Goal: Transaction & Acquisition: Purchase product/service

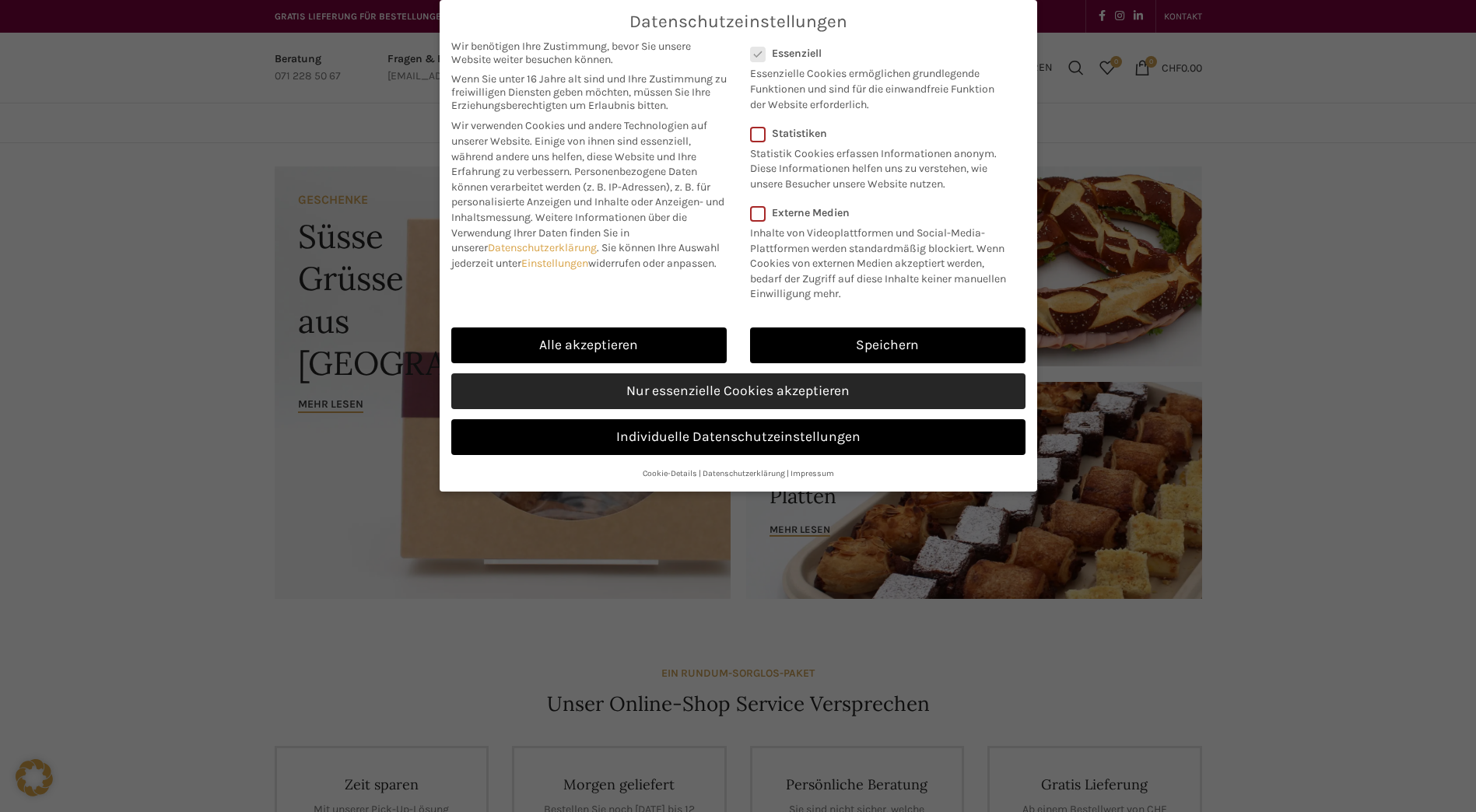
click at [696, 393] on link "Nur essenzielle Cookies akzeptieren" at bounding box center [738, 391] width 575 height 36
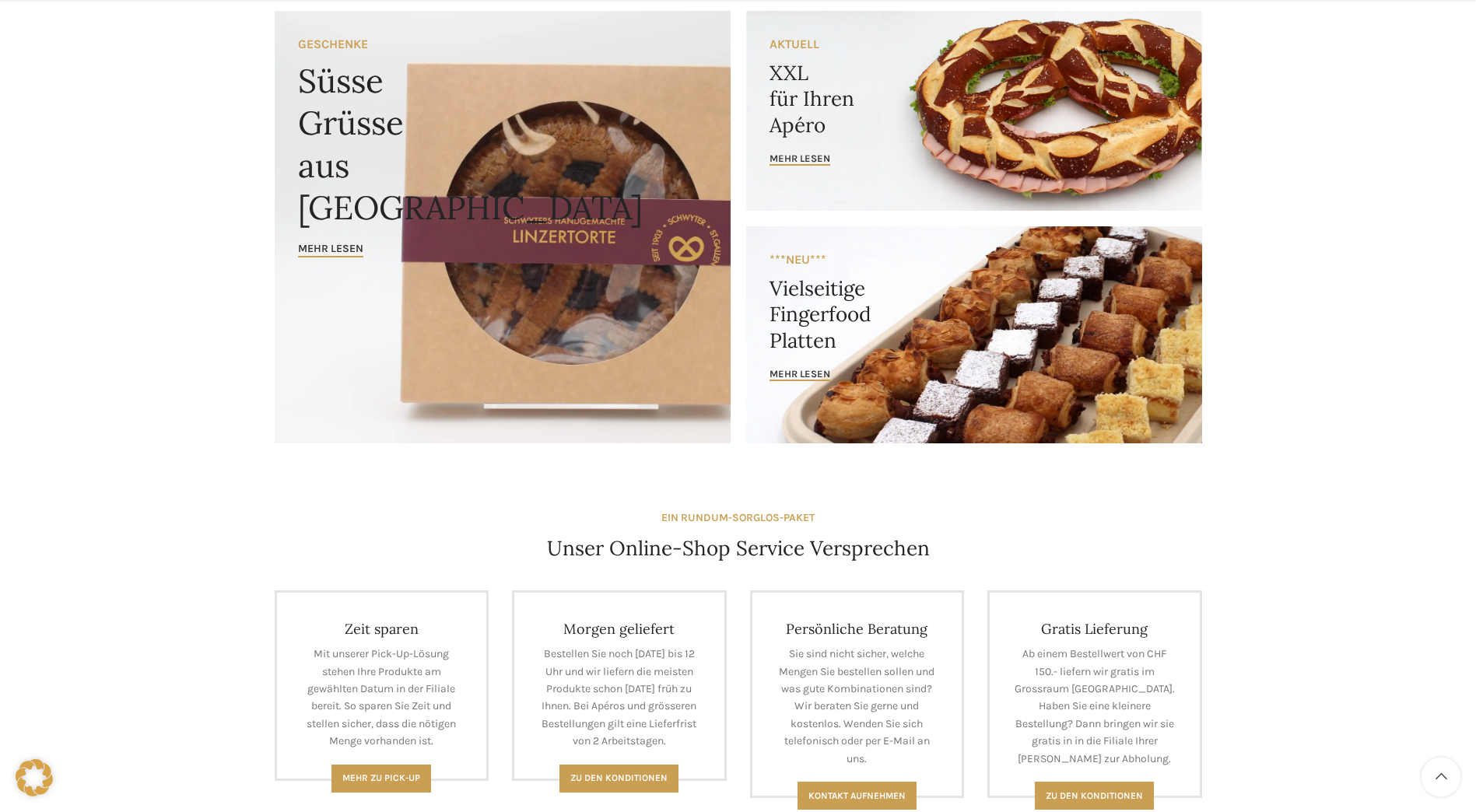
scroll to position [389, 0]
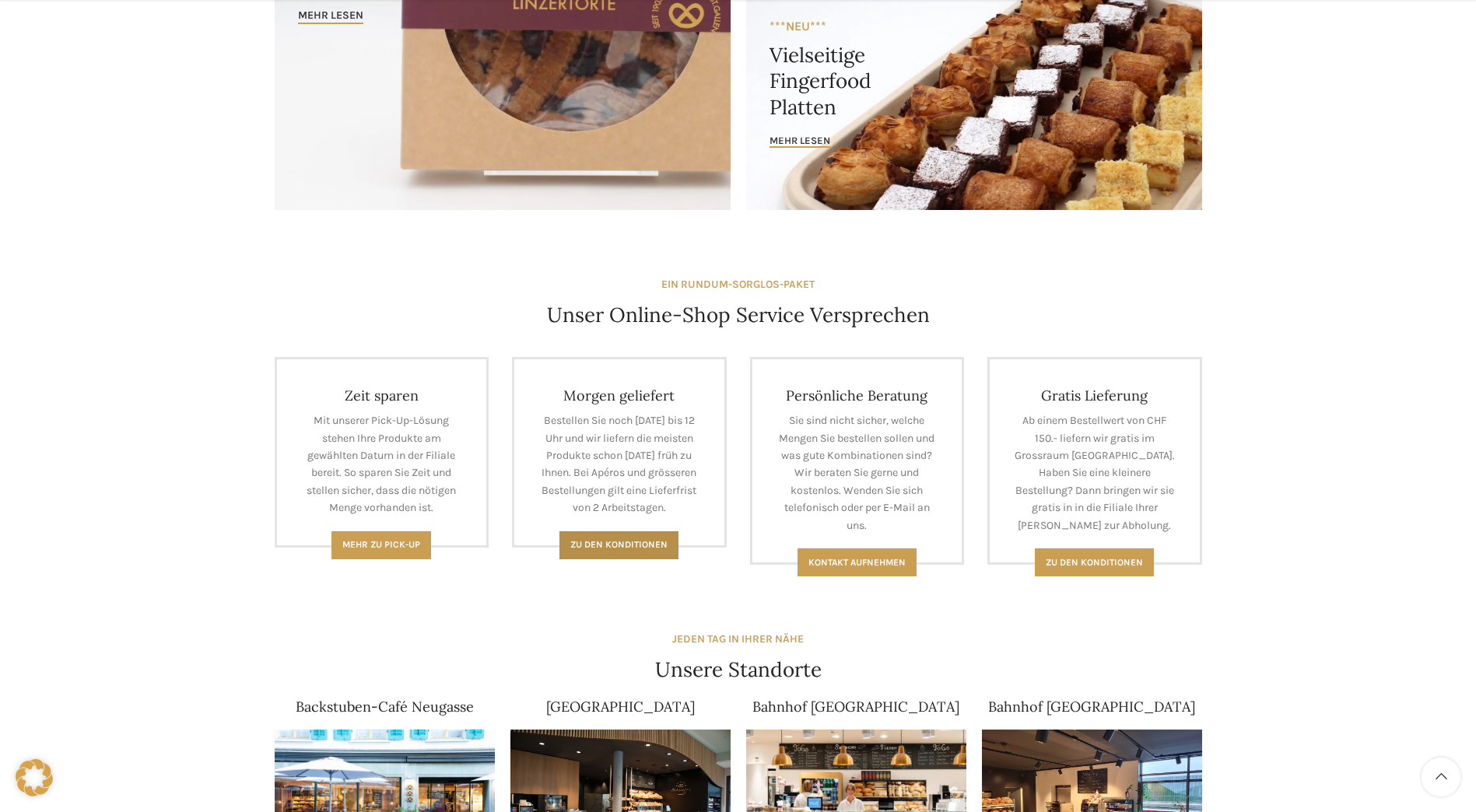
click at [642, 547] on span "Zu den Konditionen" at bounding box center [618, 544] width 97 height 11
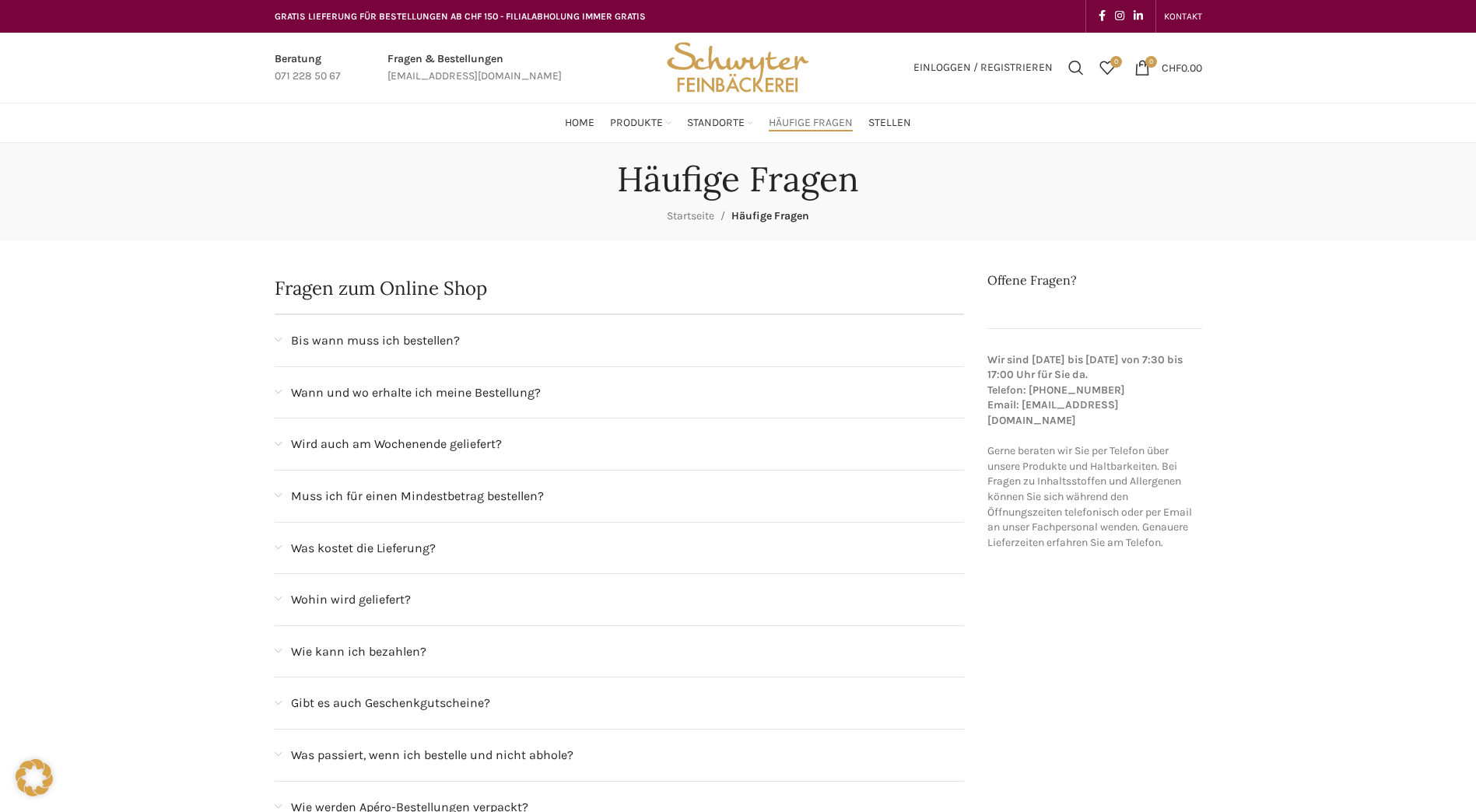
click at [469, 331] on div "Bis wann muss ich bestellen?" at bounding box center [628, 341] width 674 height 20
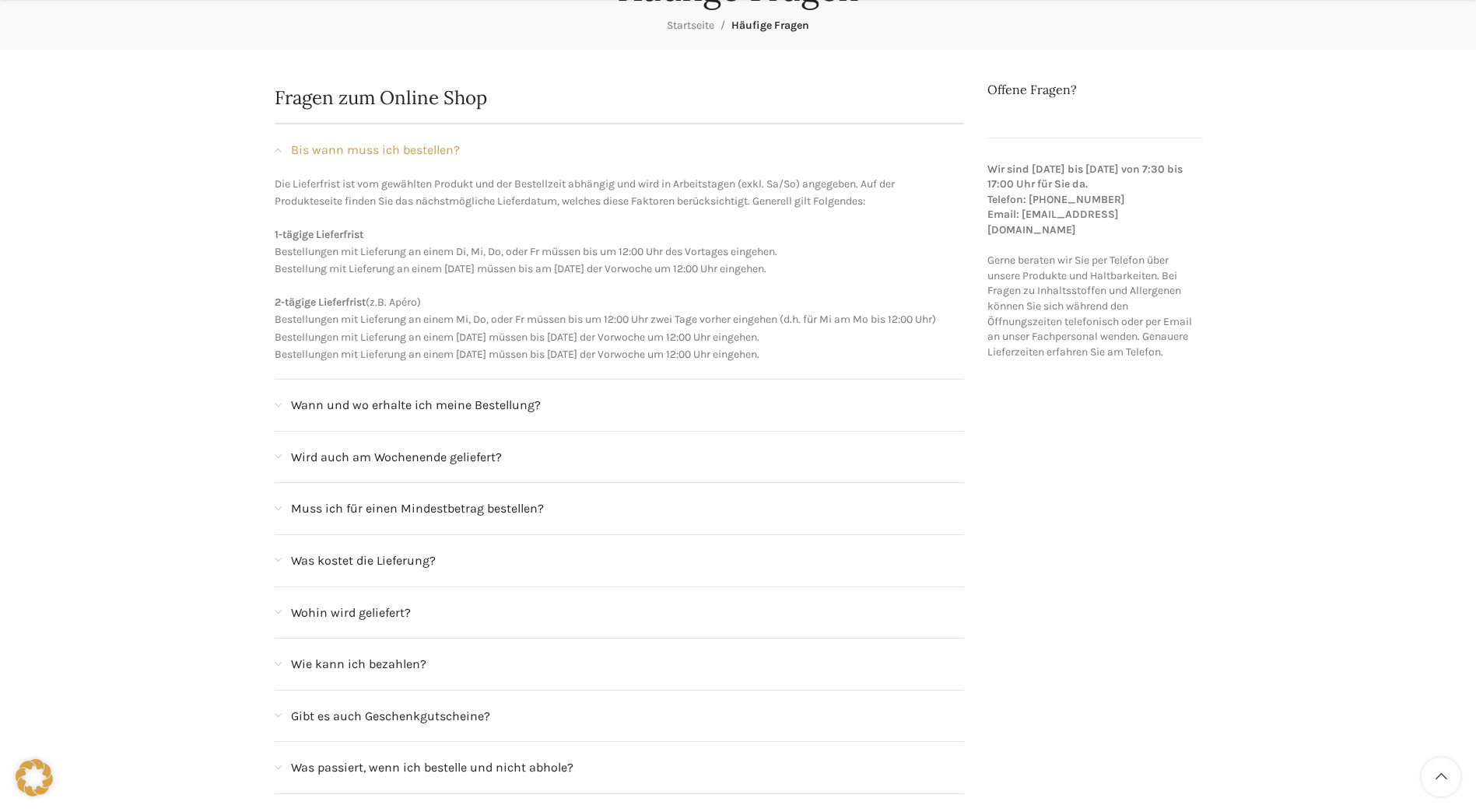
scroll to position [234, 0]
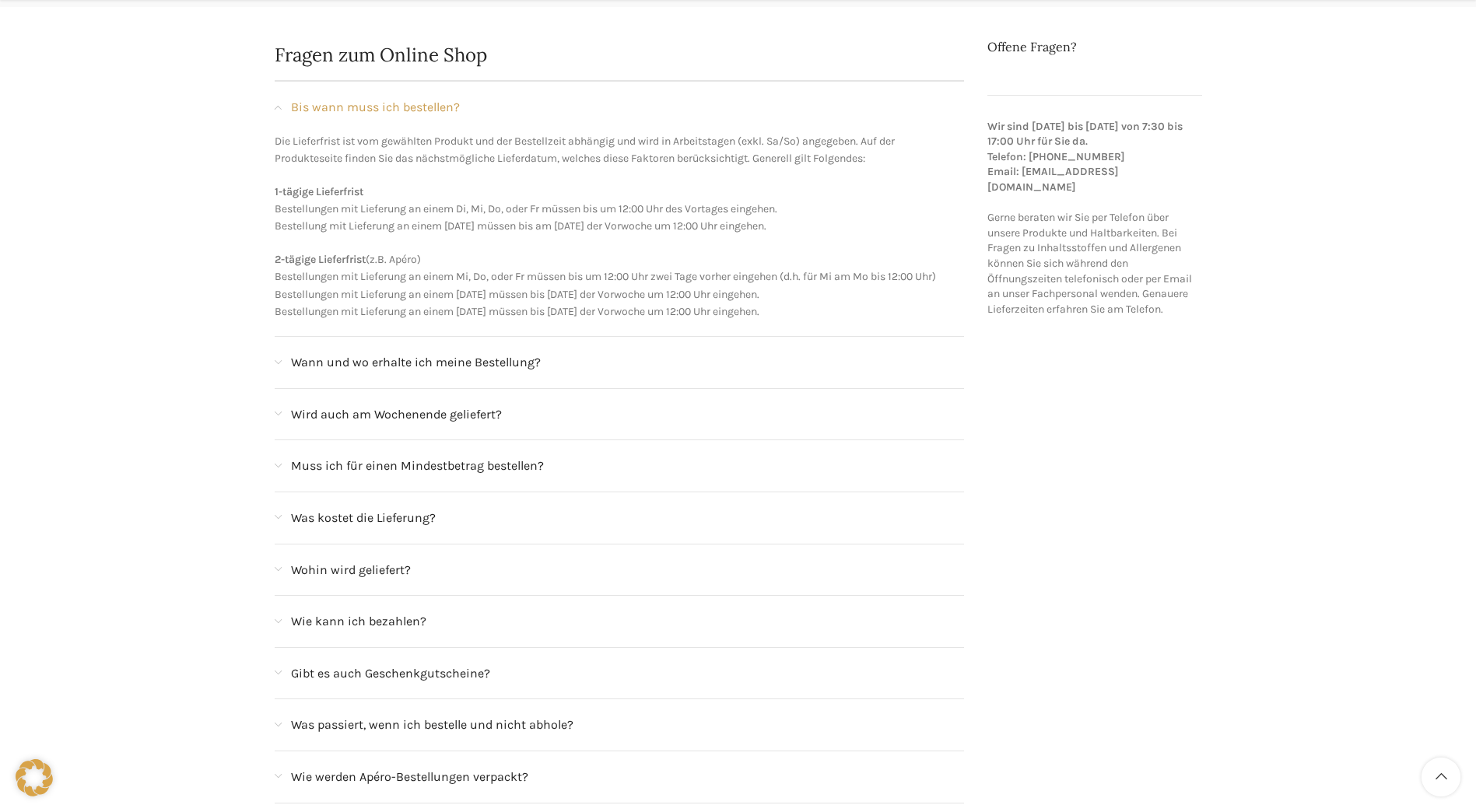
click at [431, 512] on span "Was kostet die Lieferung?" at bounding box center [364, 518] width 144 height 20
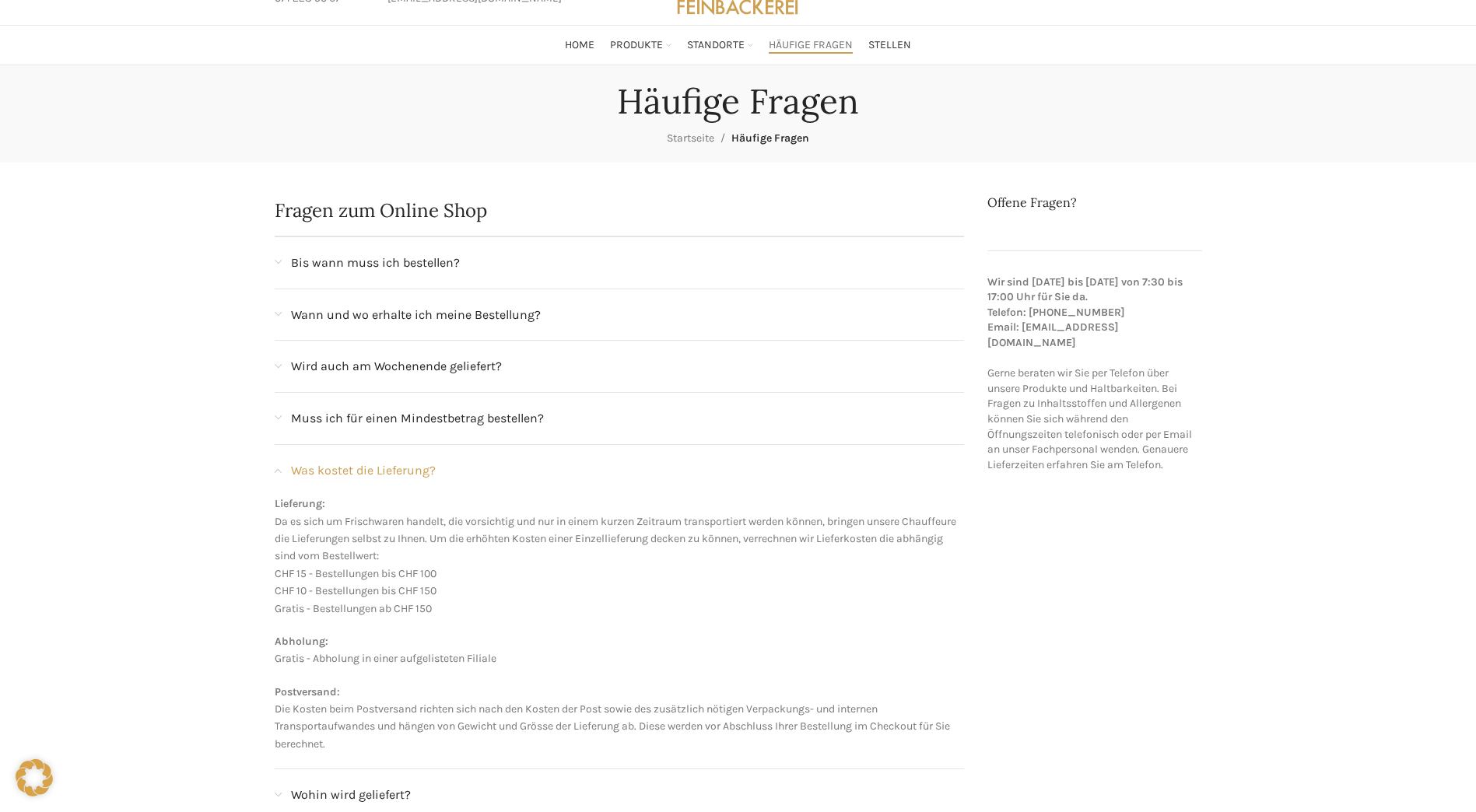
scroll to position [0, 0]
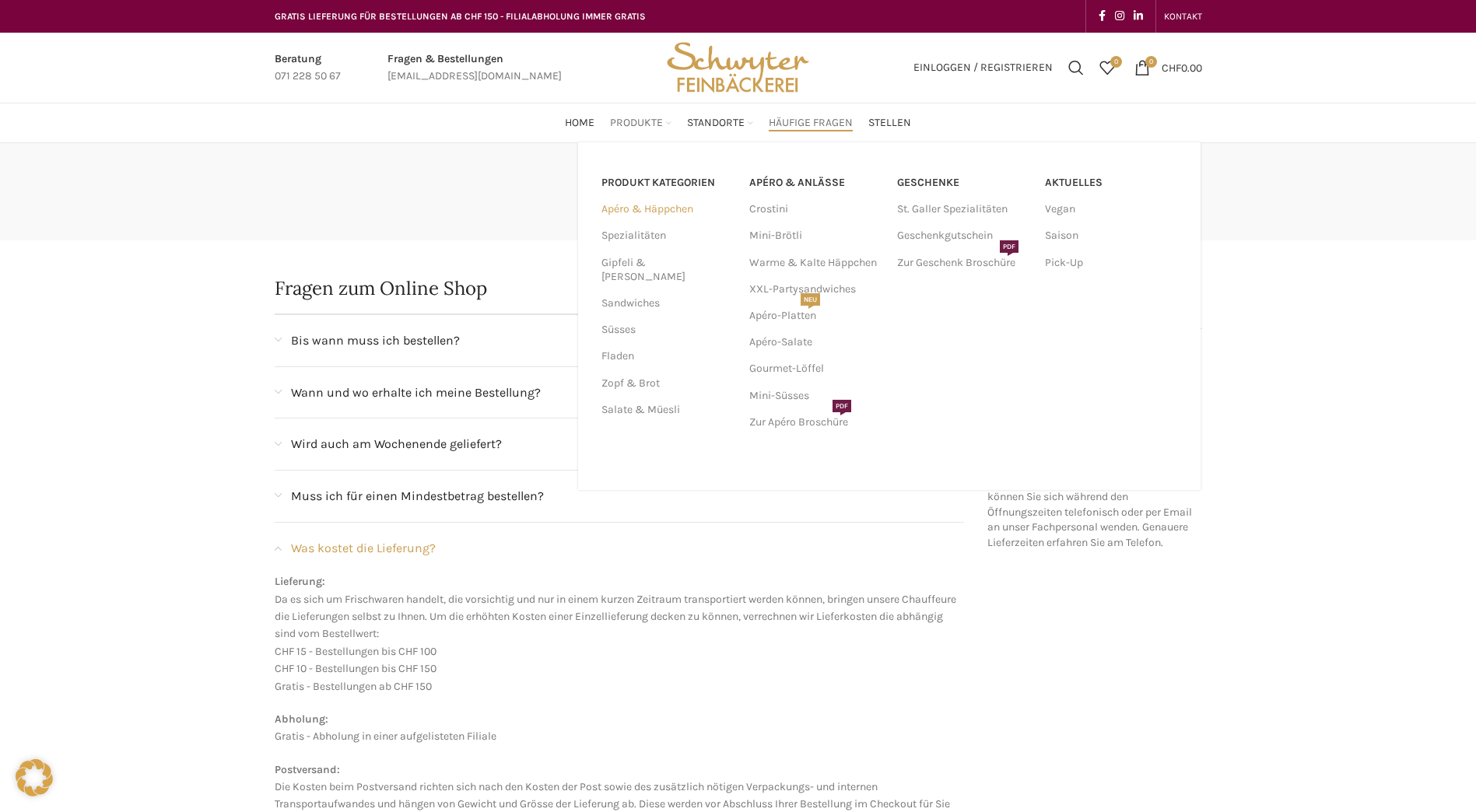
click at [625, 207] on link "Apéro & Häppchen" at bounding box center [665, 209] width 129 height 26
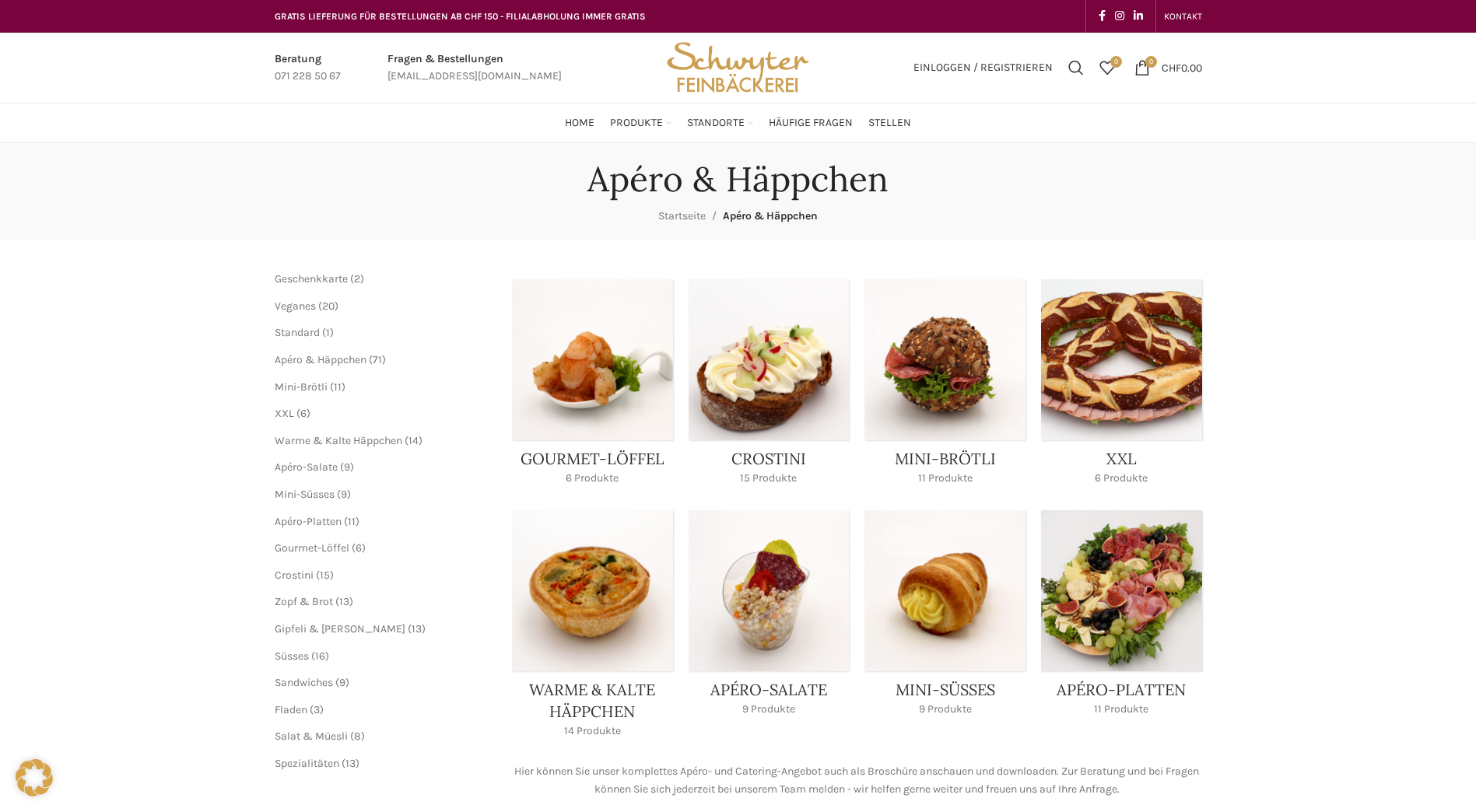
scroll to position [78, 0]
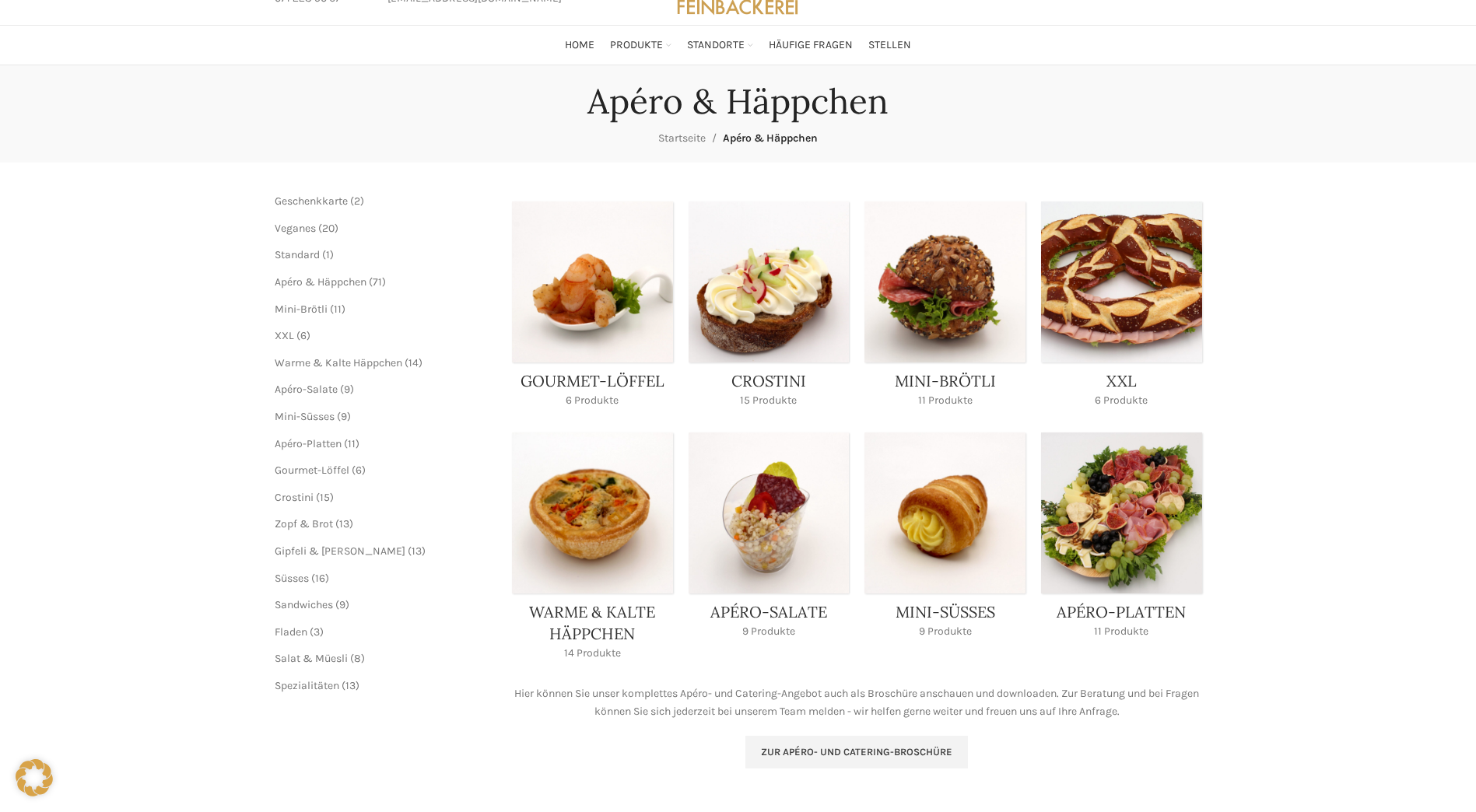
click at [942, 262] on link "Product category mini-broetli" at bounding box center [944, 310] width 161 height 216
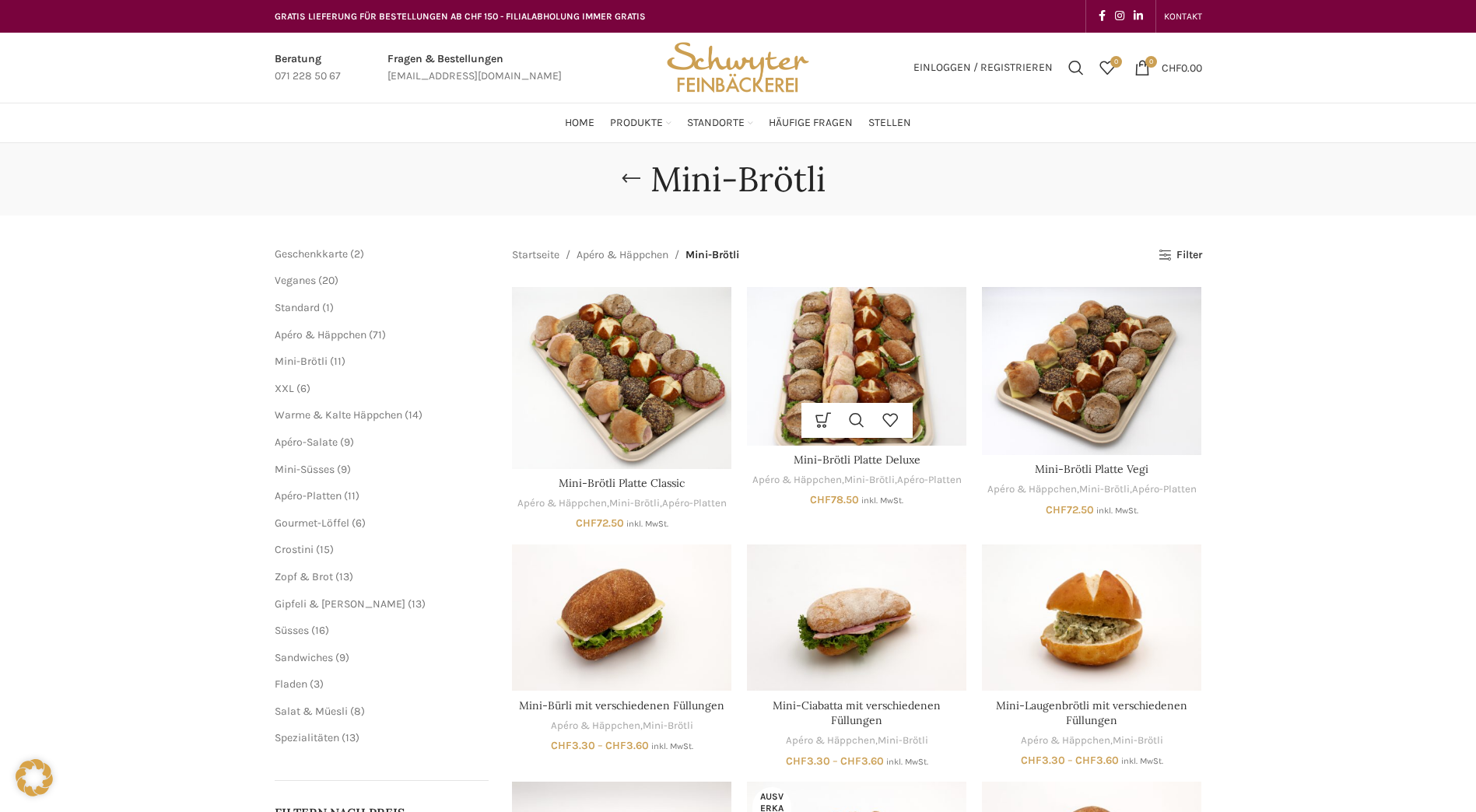
click at [892, 349] on img "Mini-Brötli Platte Deluxe" at bounding box center [857, 365] width 219 height 158
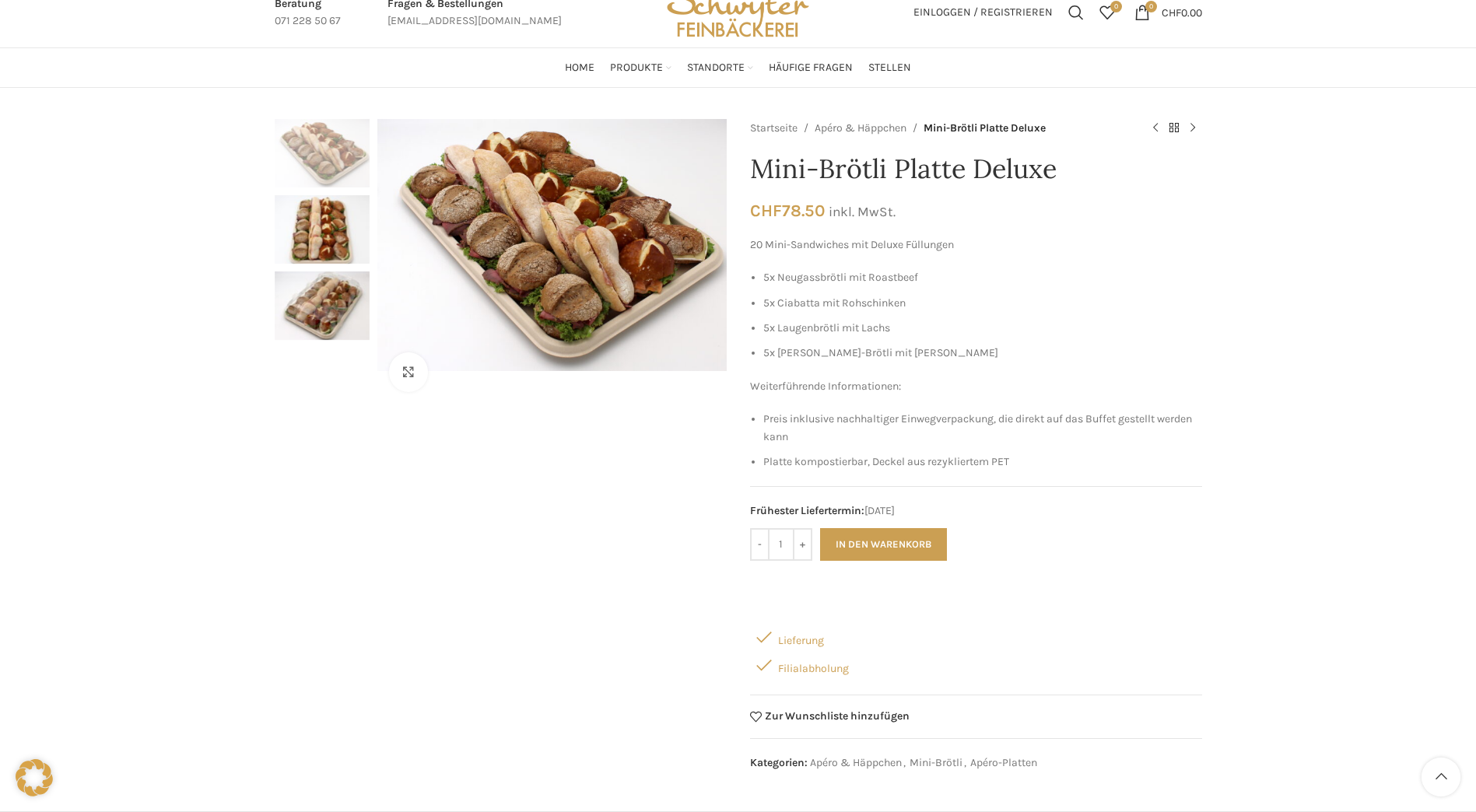
scroll to position [155, 0]
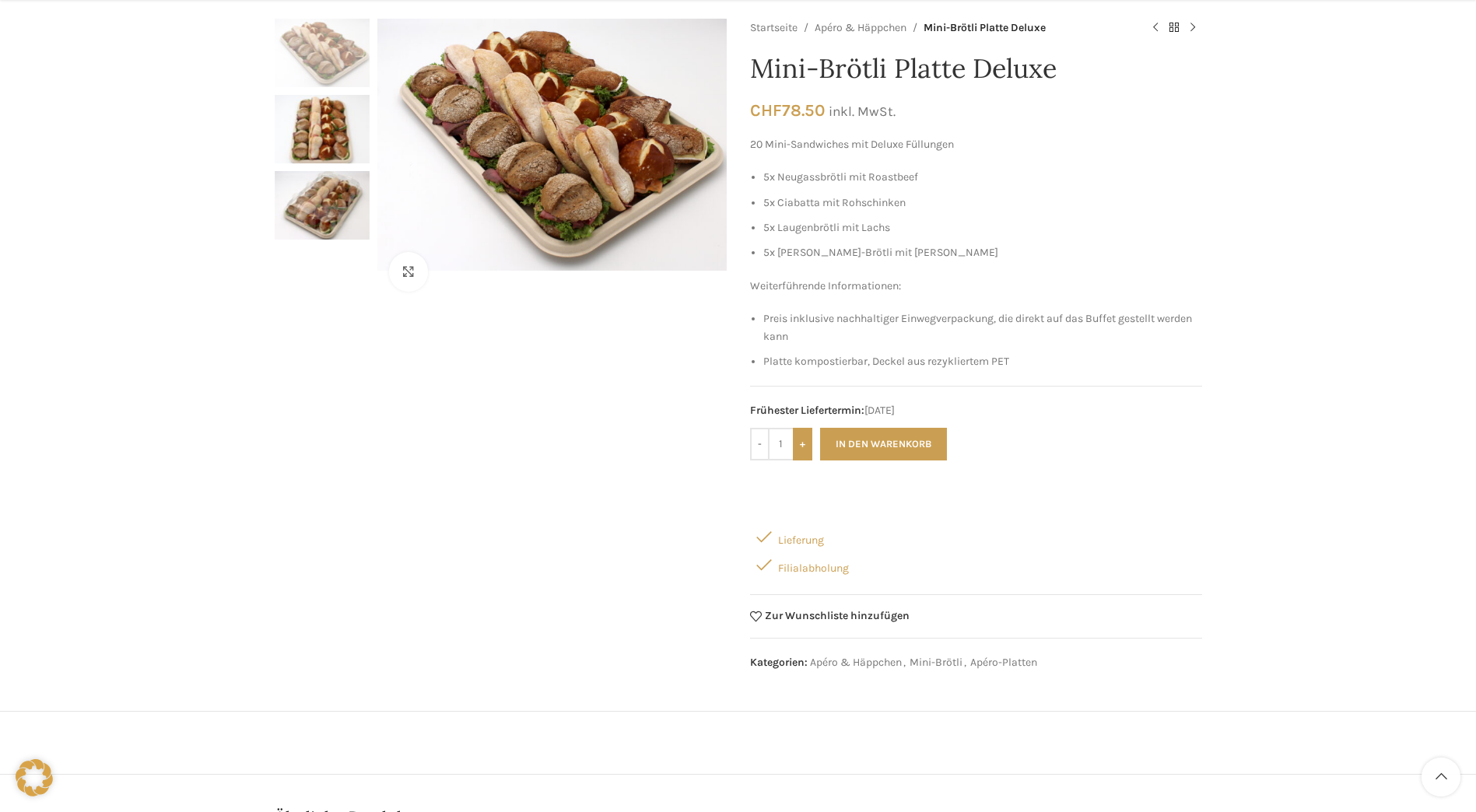
click at [802, 450] on input "+" at bounding box center [802, 444] width 19 height 33
type input "2"
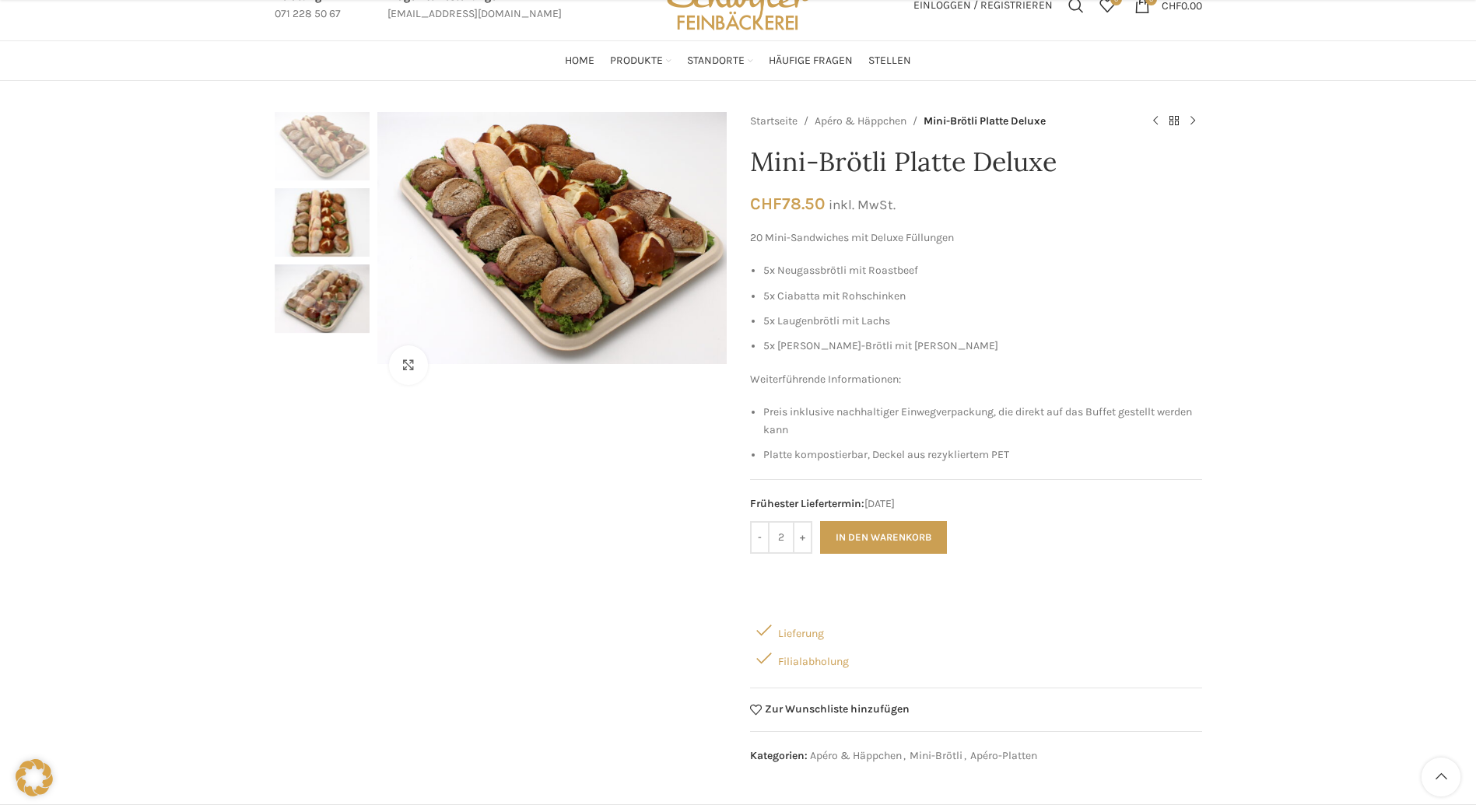
scroll to position [0, 0]
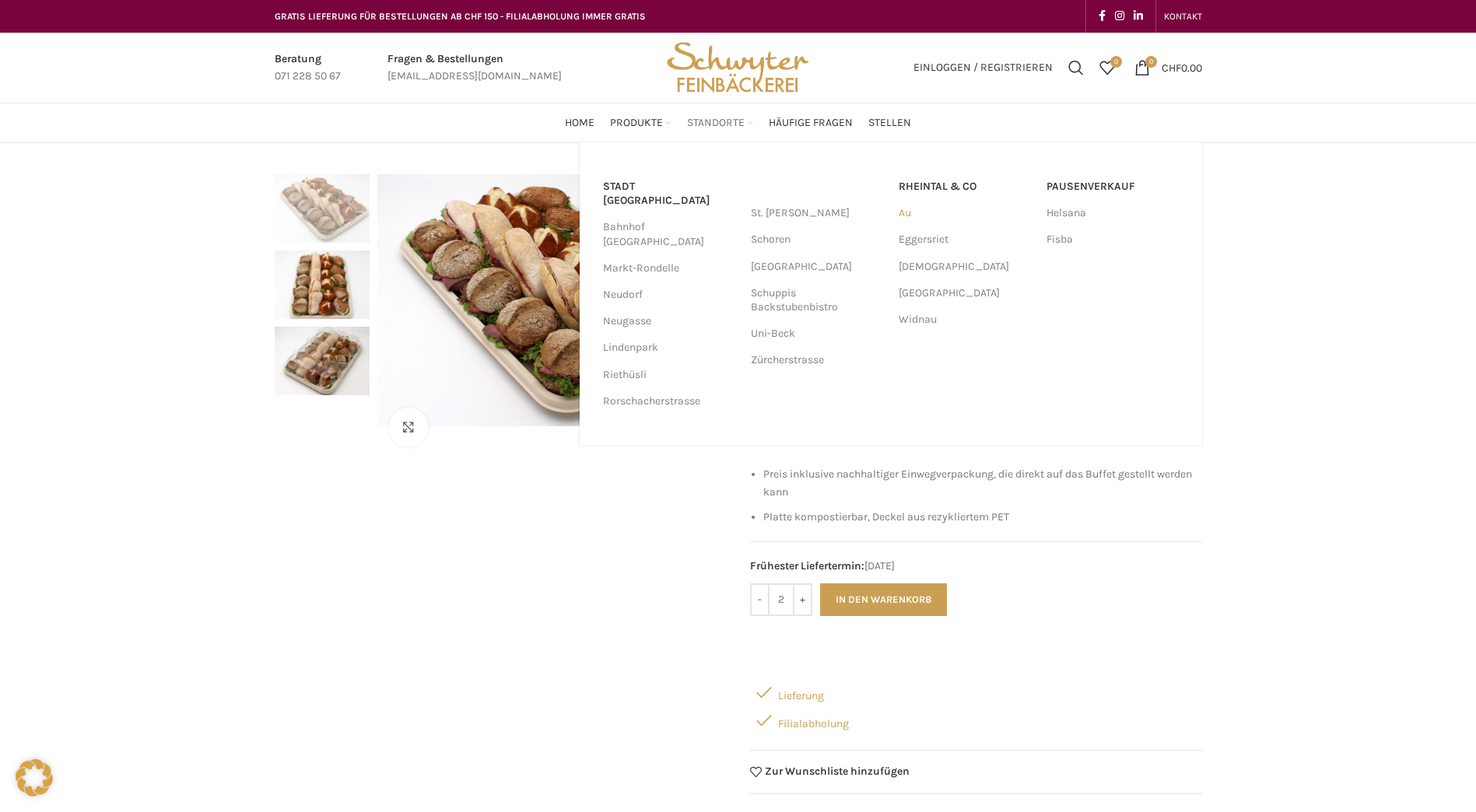
click at [907, 211] on link "Au" at bounding box center [965, 213] width 132 height 26
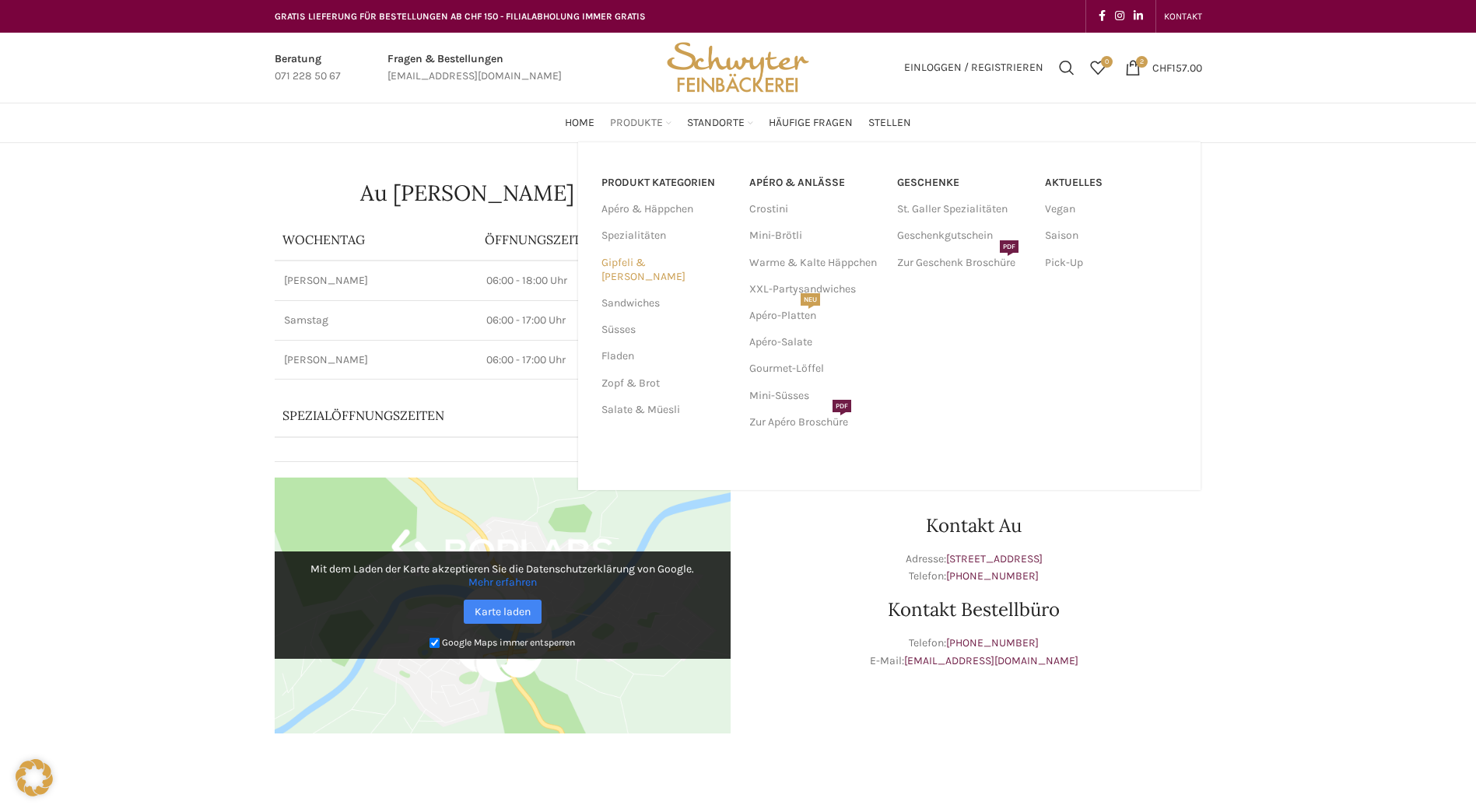
click at [658, 260] on link "Gipfeli & [PERSON_NAME]" at bounding box center [665, 269] width 129 height 40
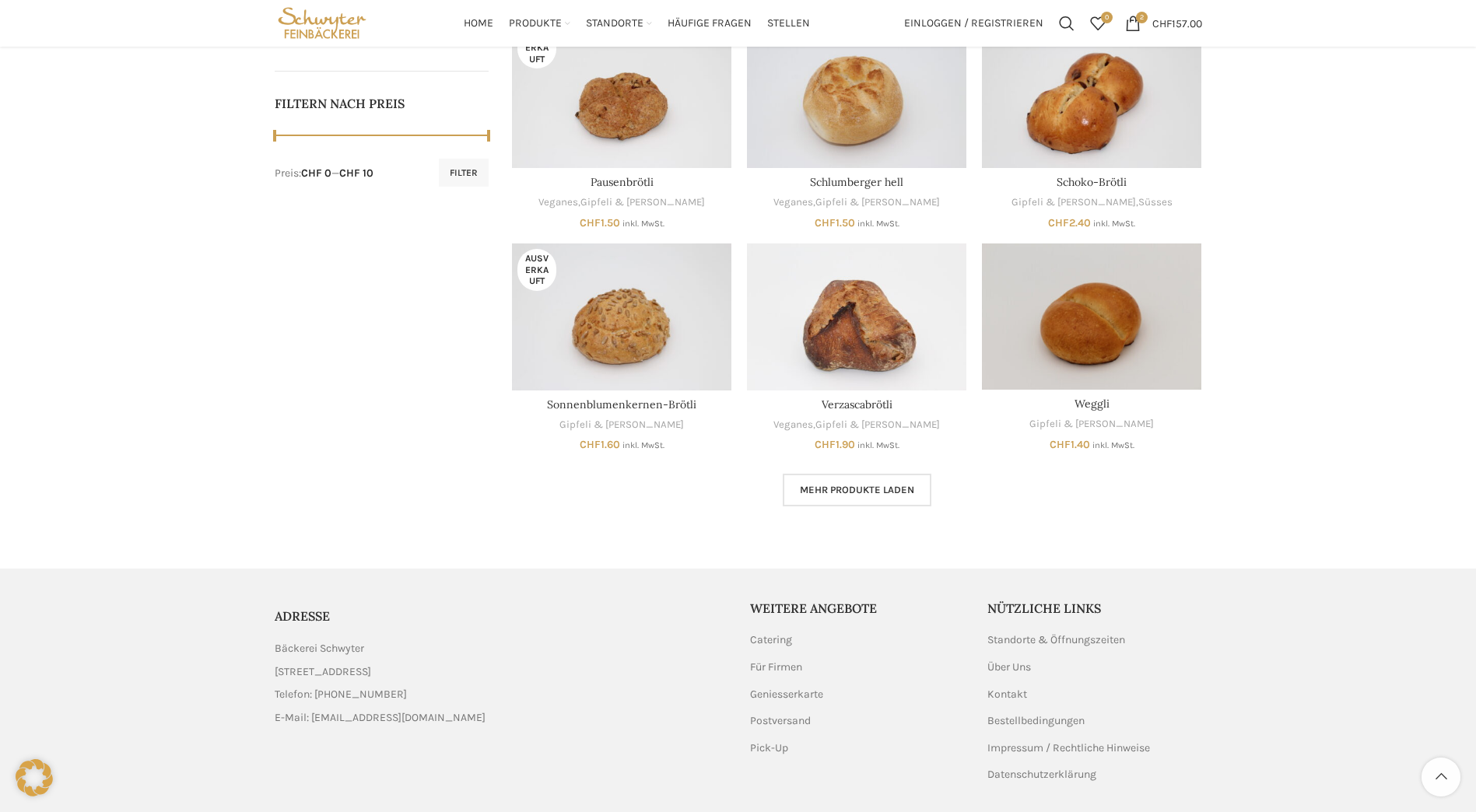
scroll to position [682, 0]
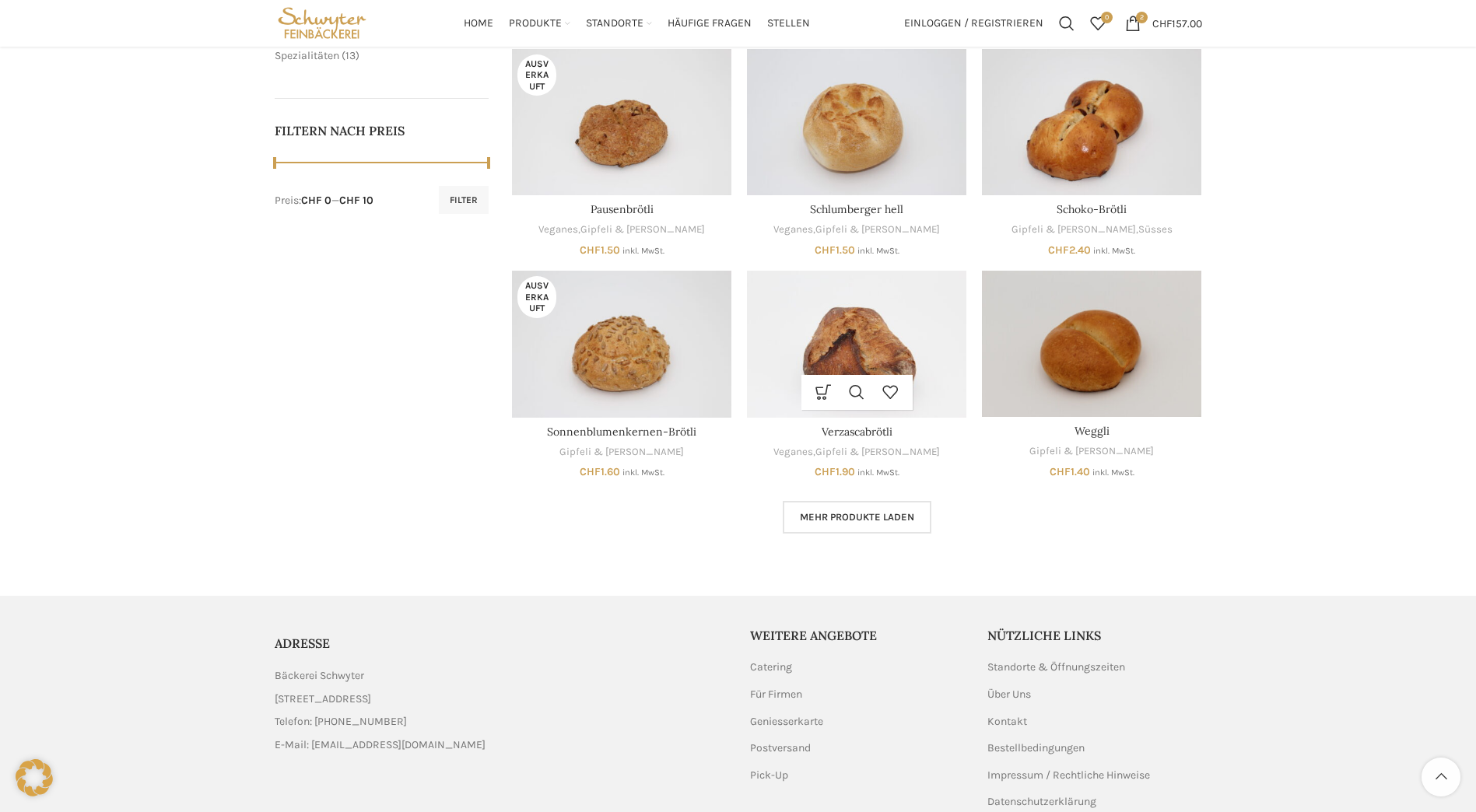
click at [871, 346] on img "Verzascabrötli" at bounding box center [857, 343] width 219 height 146
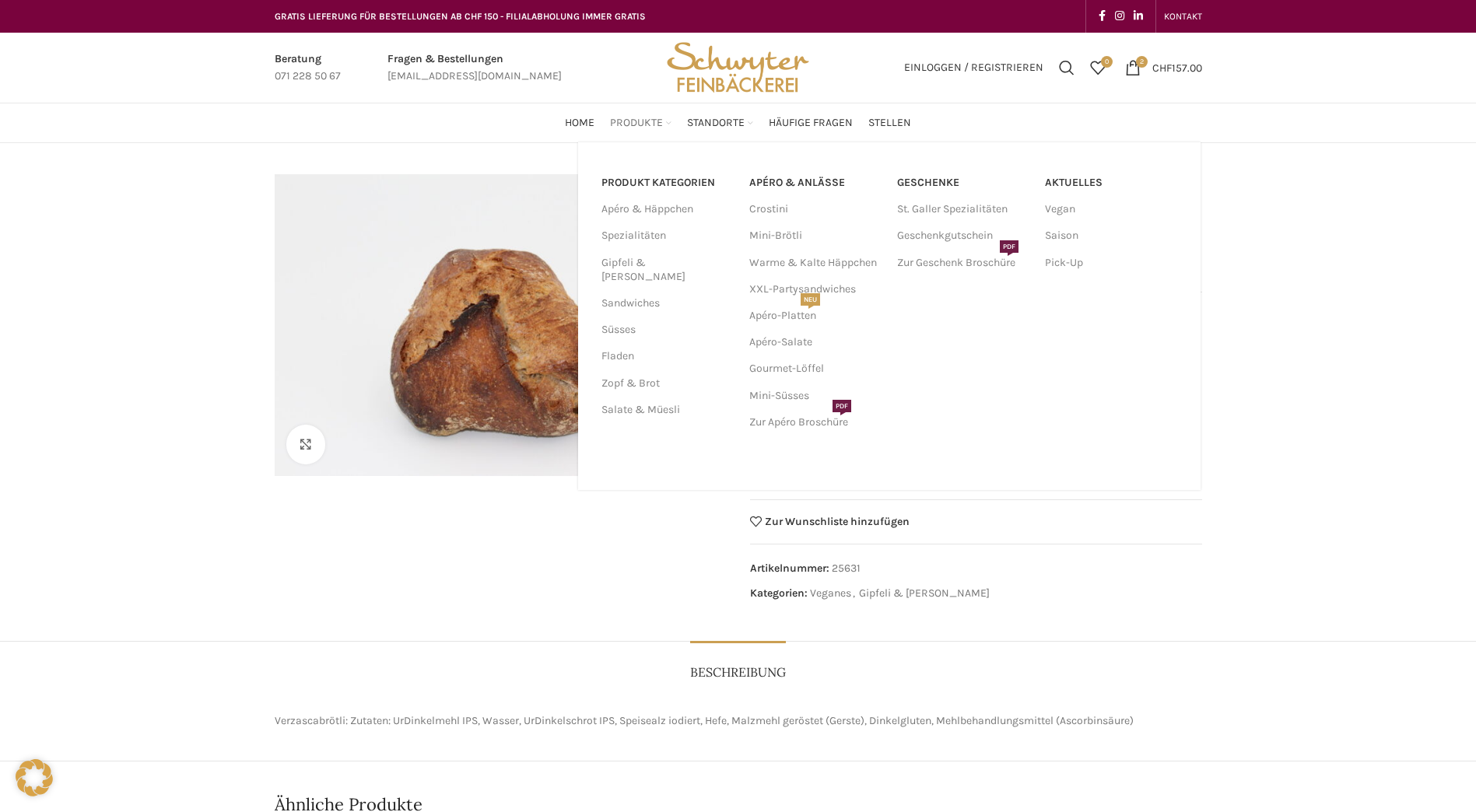
click at [649, 125] on span "Produkte" at bounding box center [637, 123] width 53 height 15
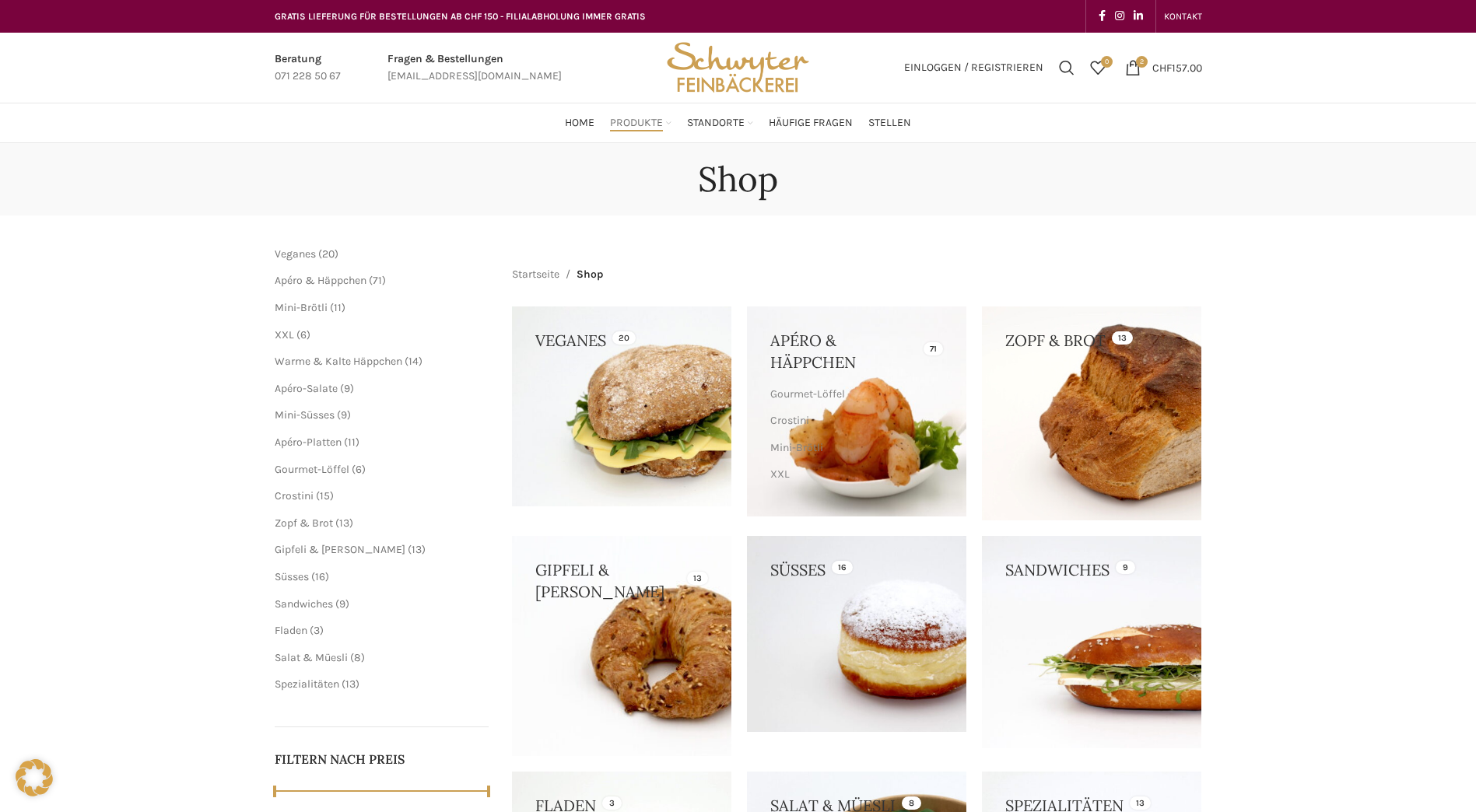
click at [801, 351] on link at bounding box center [857, 412] width 219 height 210
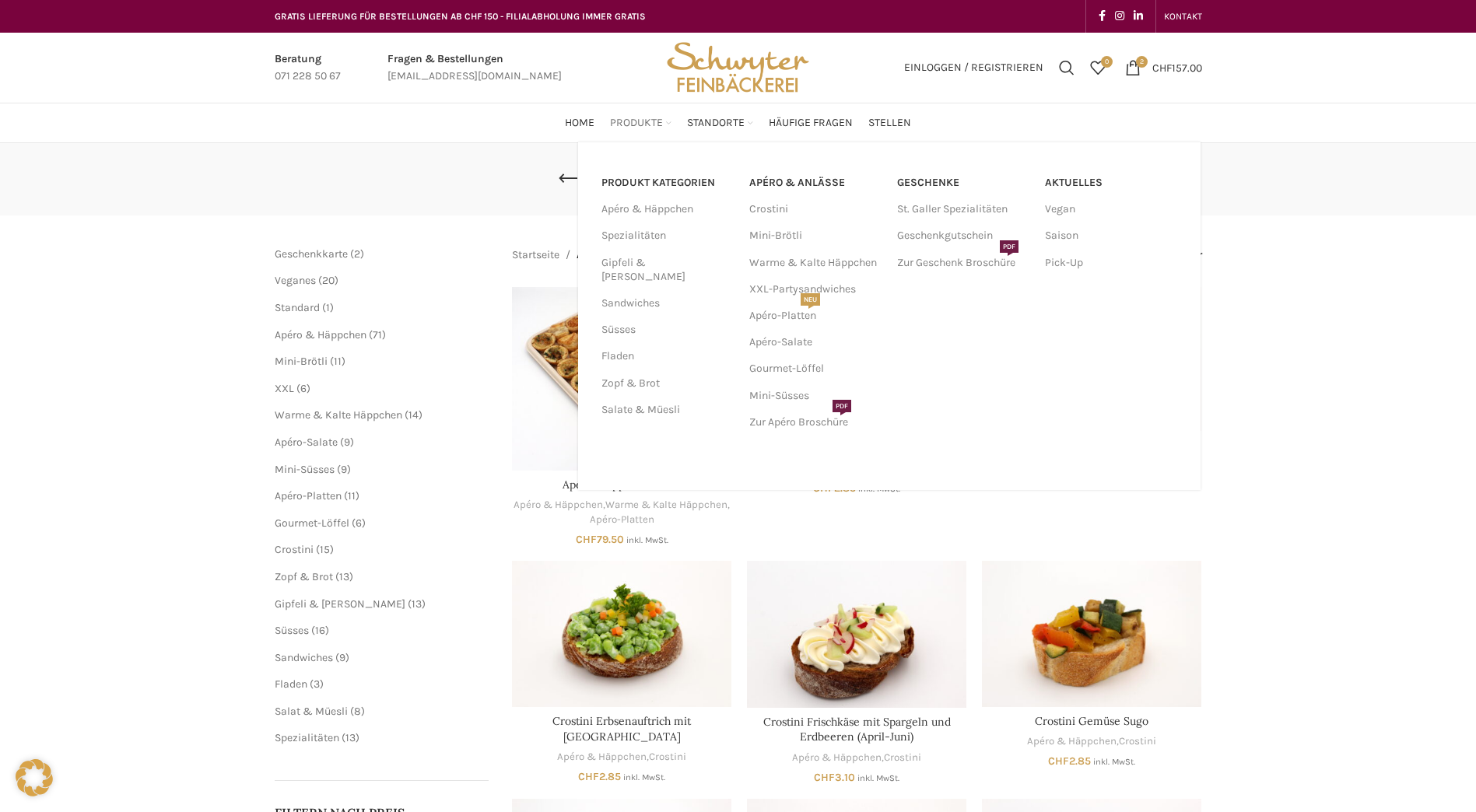
click at [632, 118] on span "Produkte" at bounding box center [637, 123] width 53 height 15
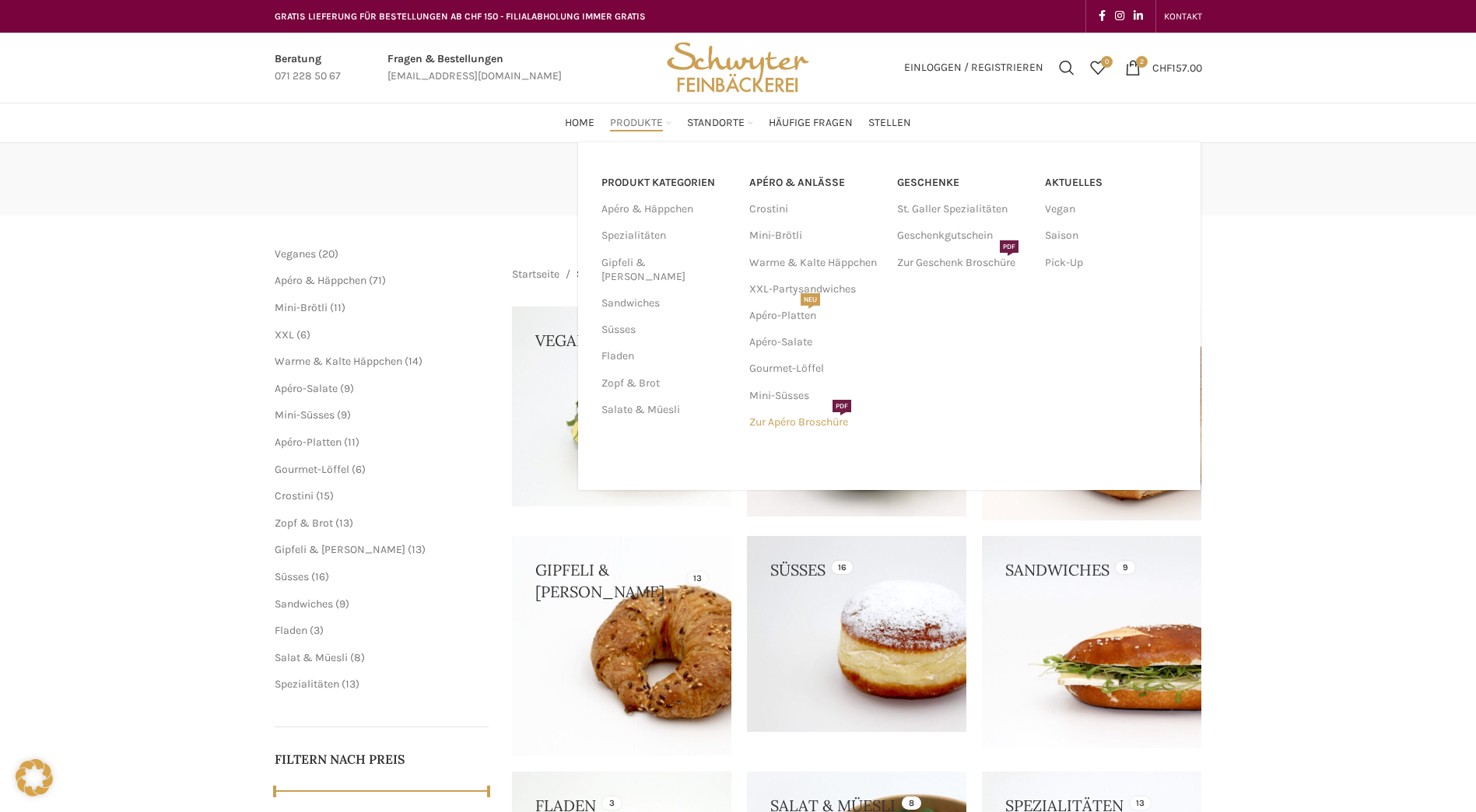
click at [816, 421] on link "Zur Apéro Broschüre PDF" at bounding box center [815, 422] width 132 height 26
click at [775, 234] on link "Mini-Brötli" at bounding box center [815, 236] width 132 height 26
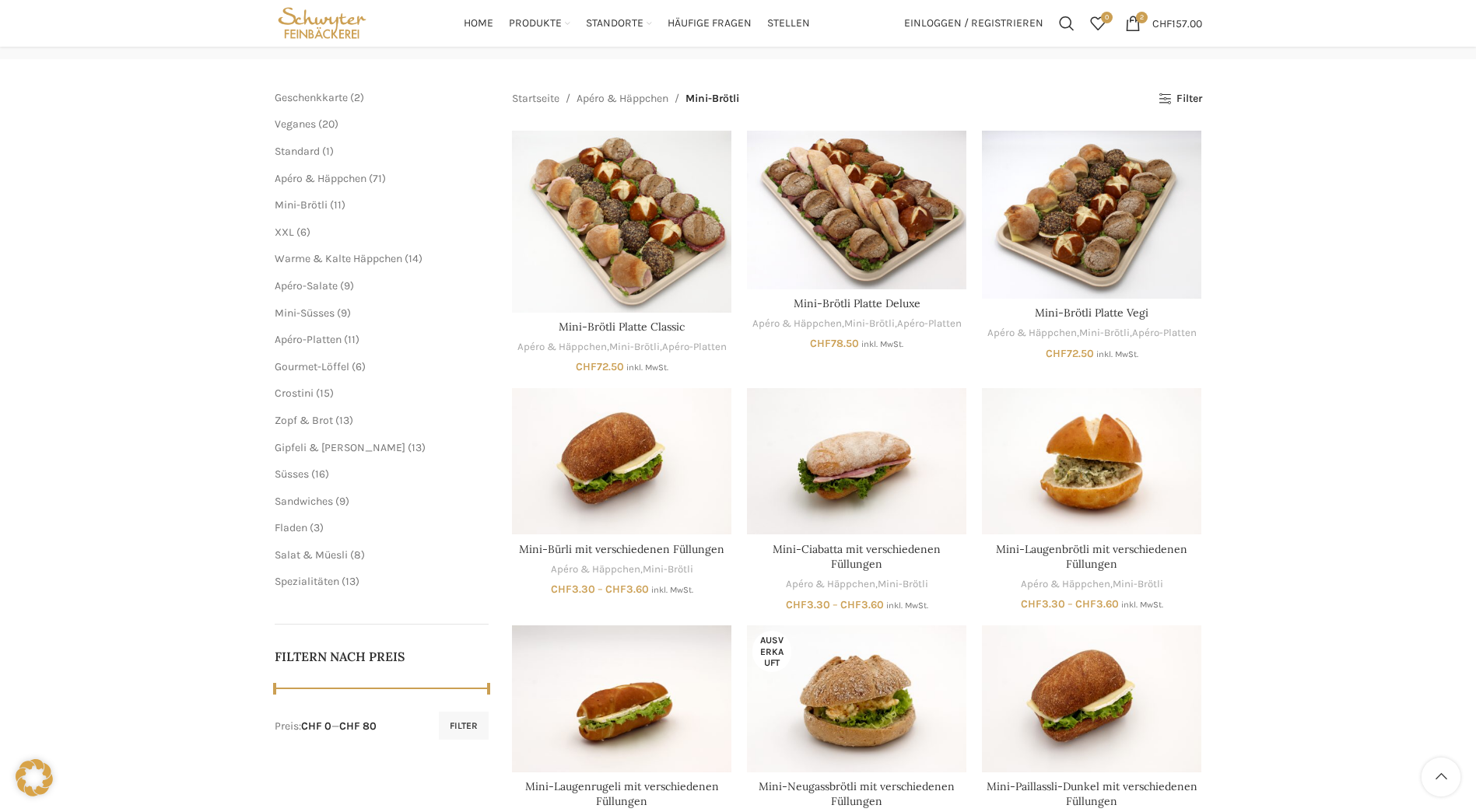
scroll to position [155, 0]
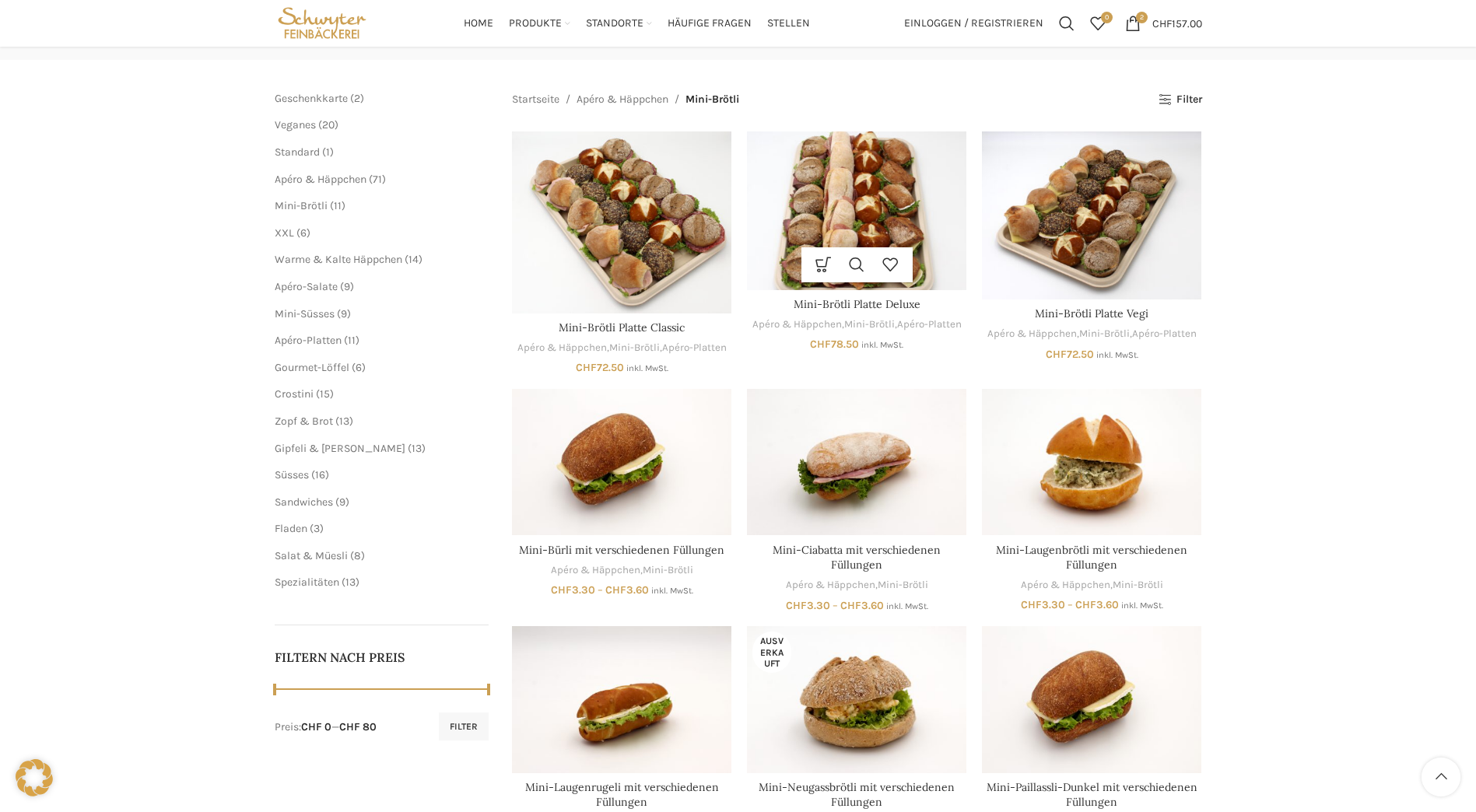
click at [844, 213] on img "Mini-Brötli Platte Deluxe" at bounding box center [857, 210] width 219 height 158
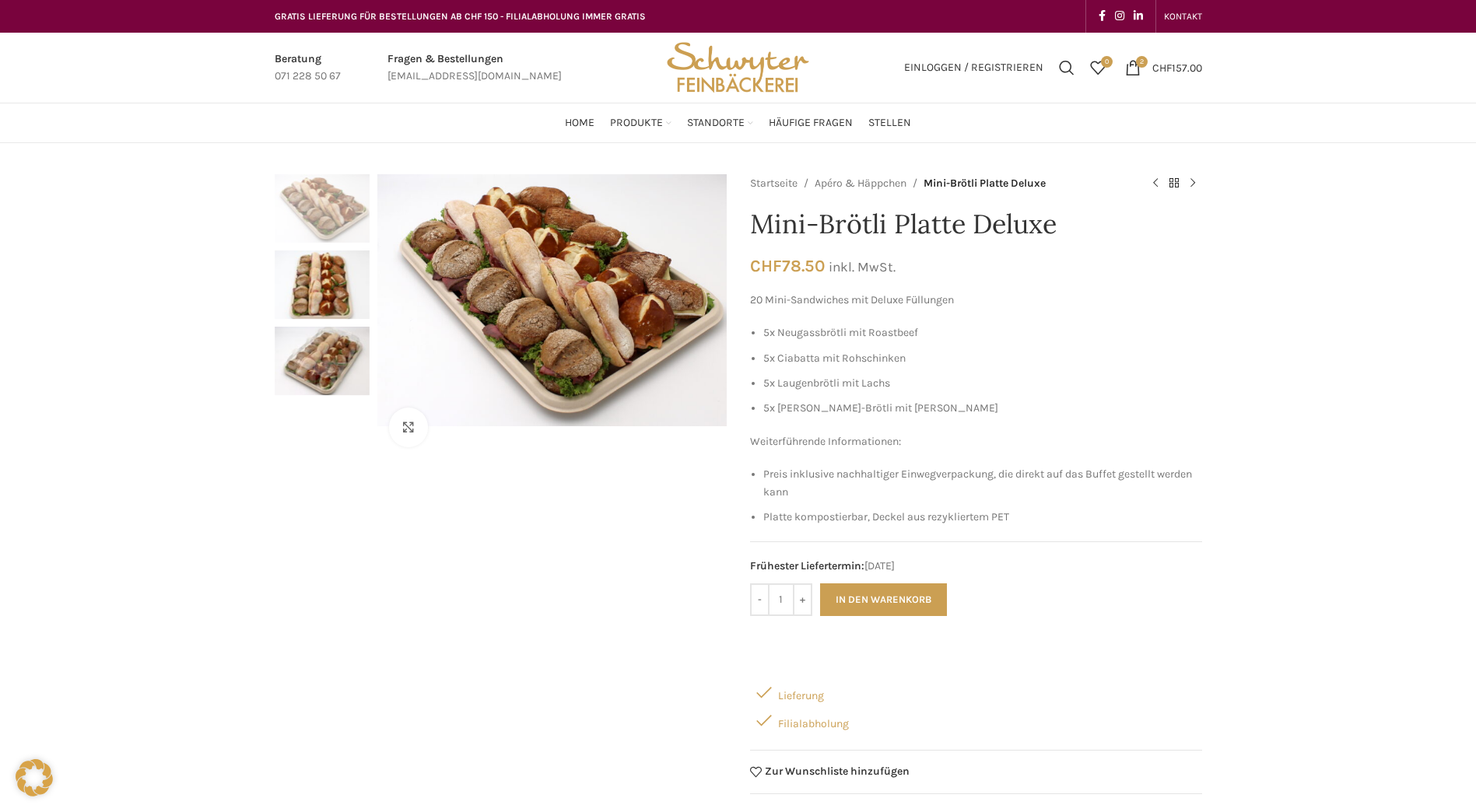
click at [332, 376] on img "3 / 3" at bounding box center [322, 361] width 95 height 69
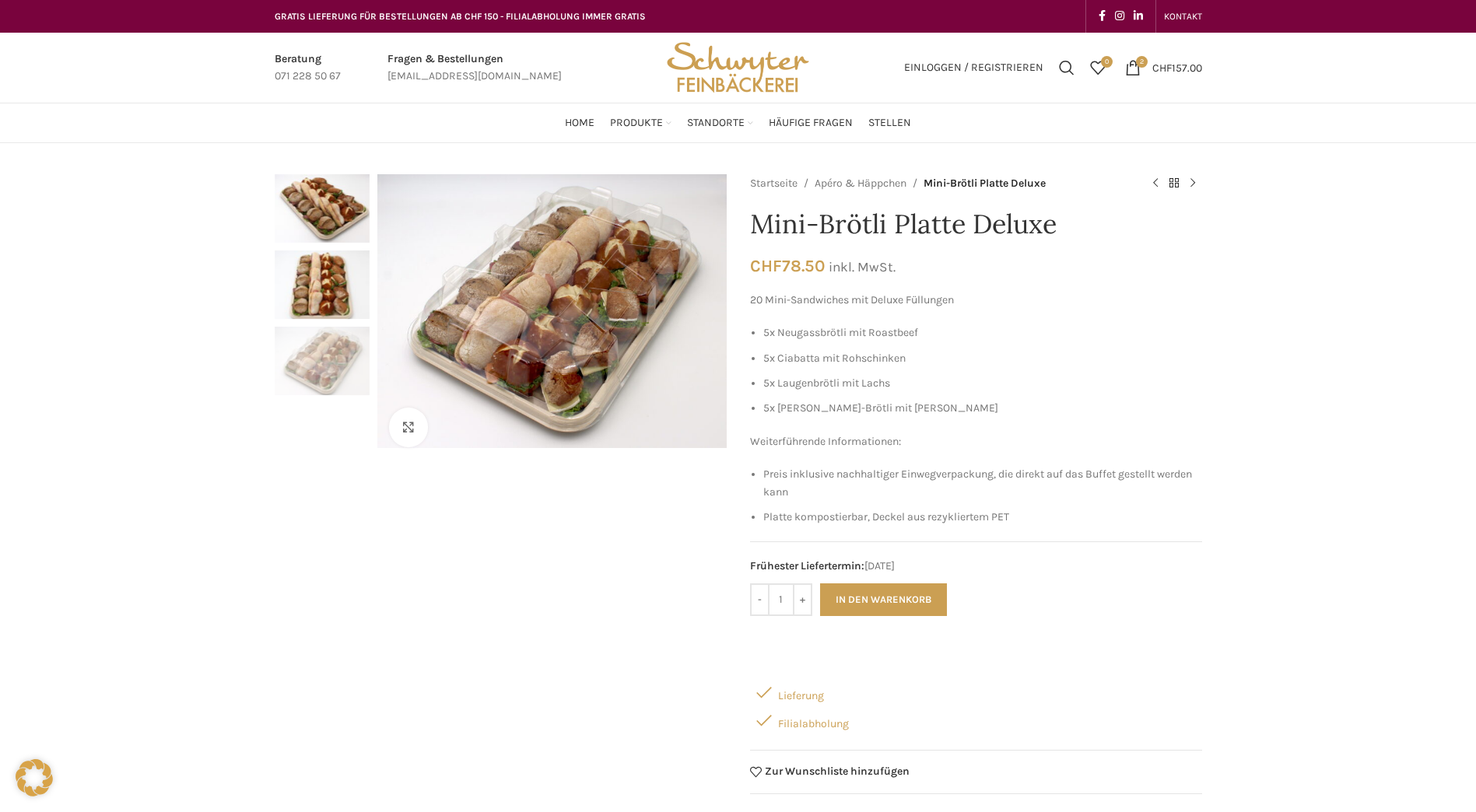
click at [323, 202] on img "1 / 3" at bounding box center [322, 208] width 95 height 69
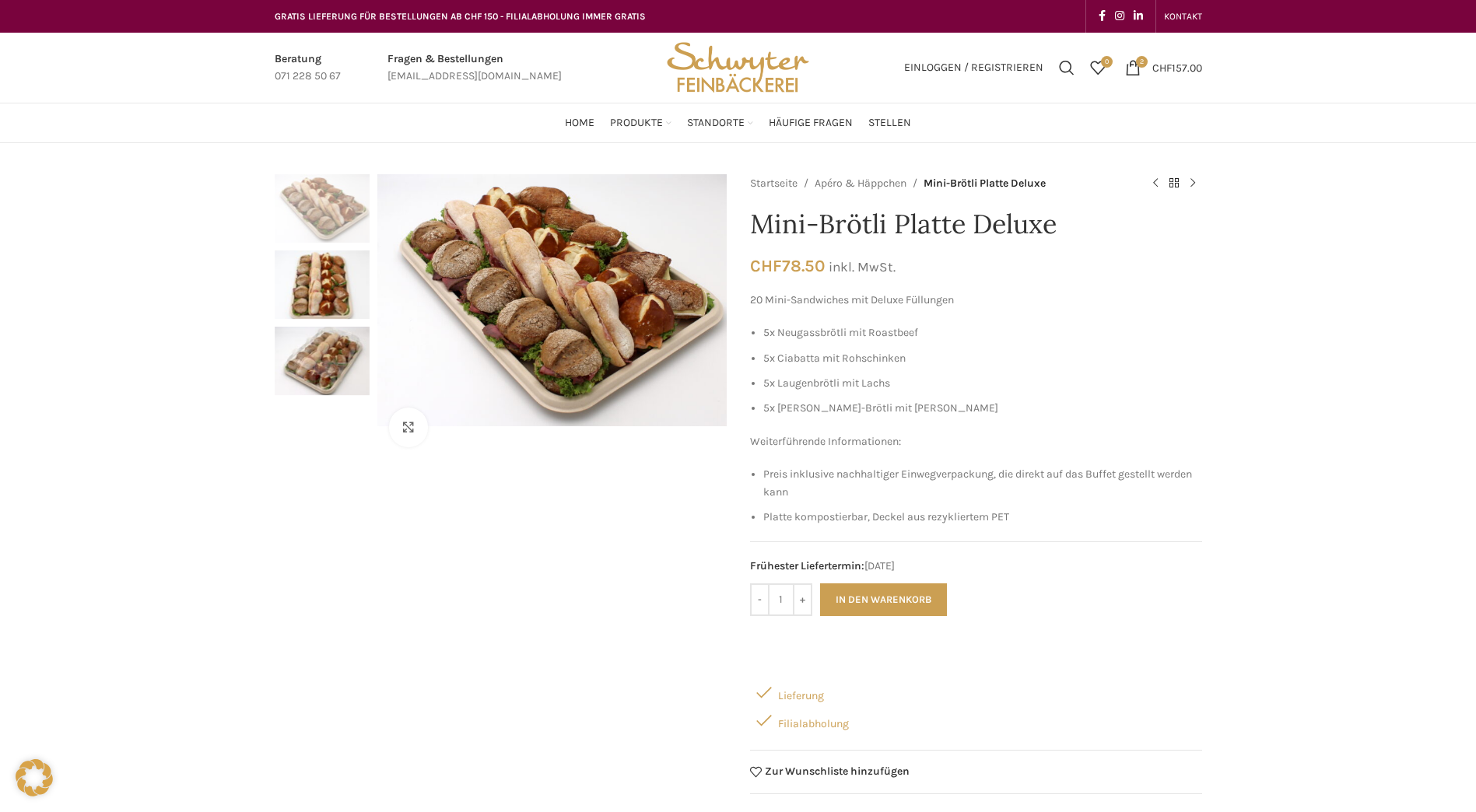
click at [318, 286] on img "2 / 3" at bounding box center [322, 284] width 95 height 69
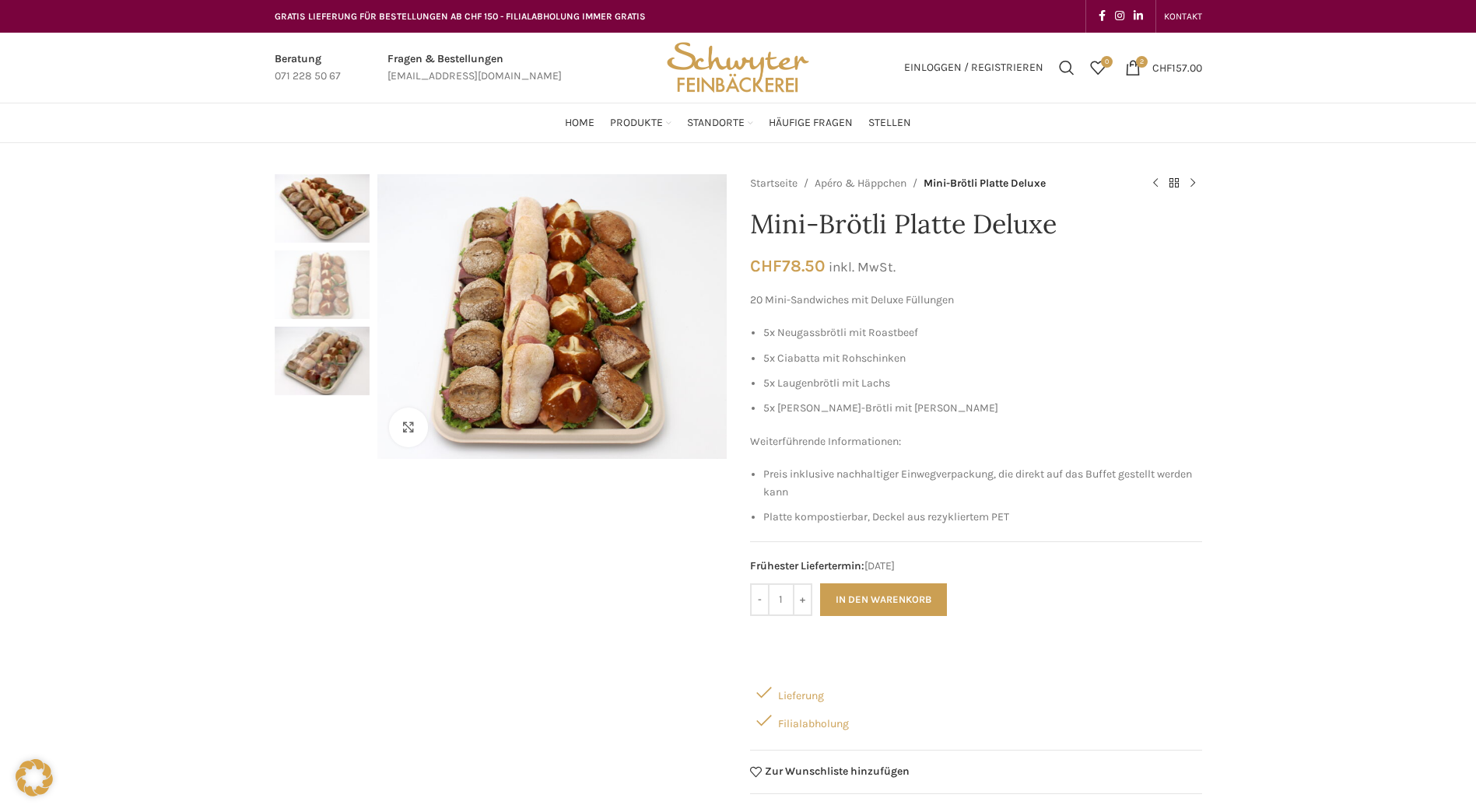
click at [318, 361] on img "3 / 3" at bounding box center [322, 361] width 95 height 69
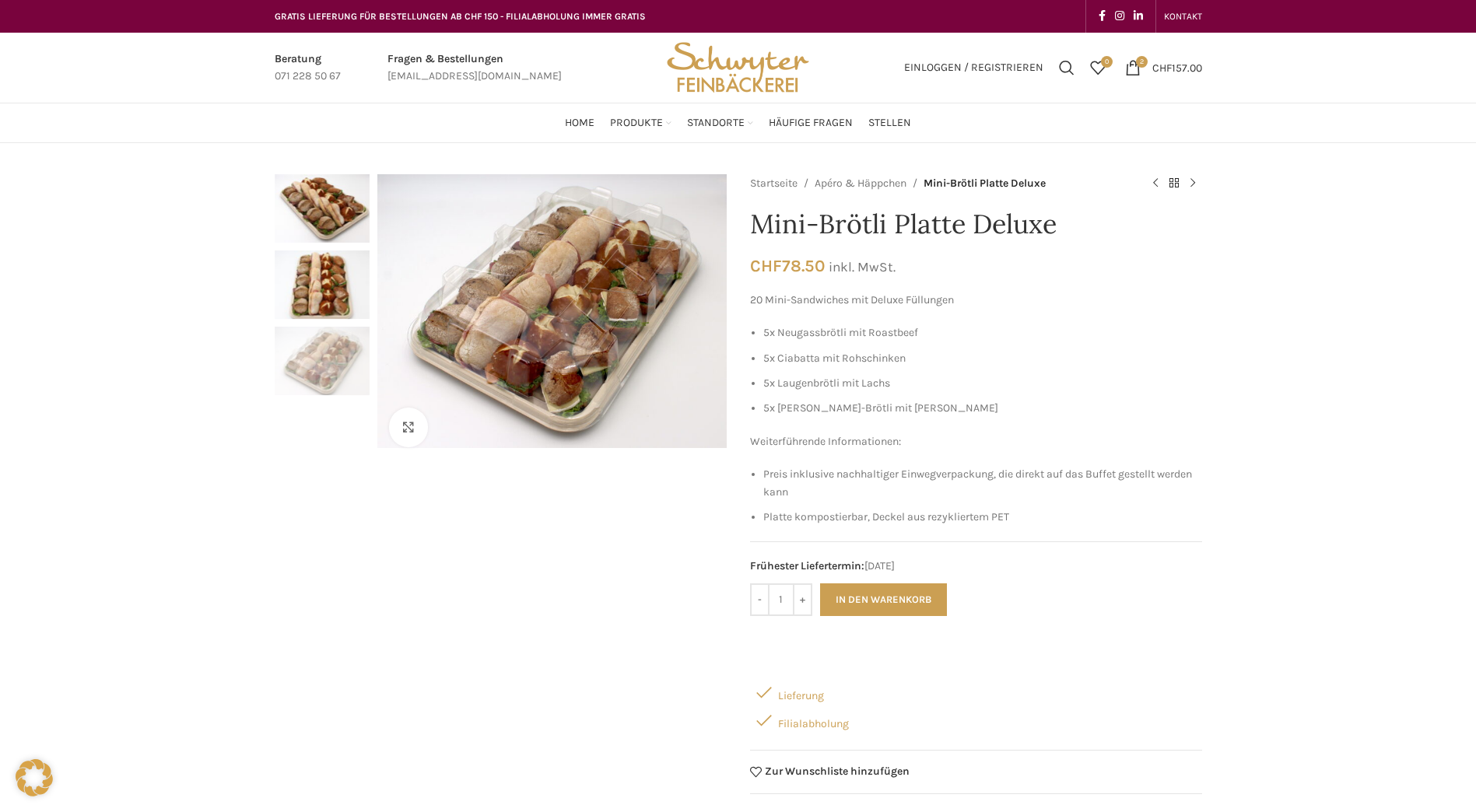
click at [312, 213] on img "1 / 3" at bounding box center [322, 208] width 95 height 69
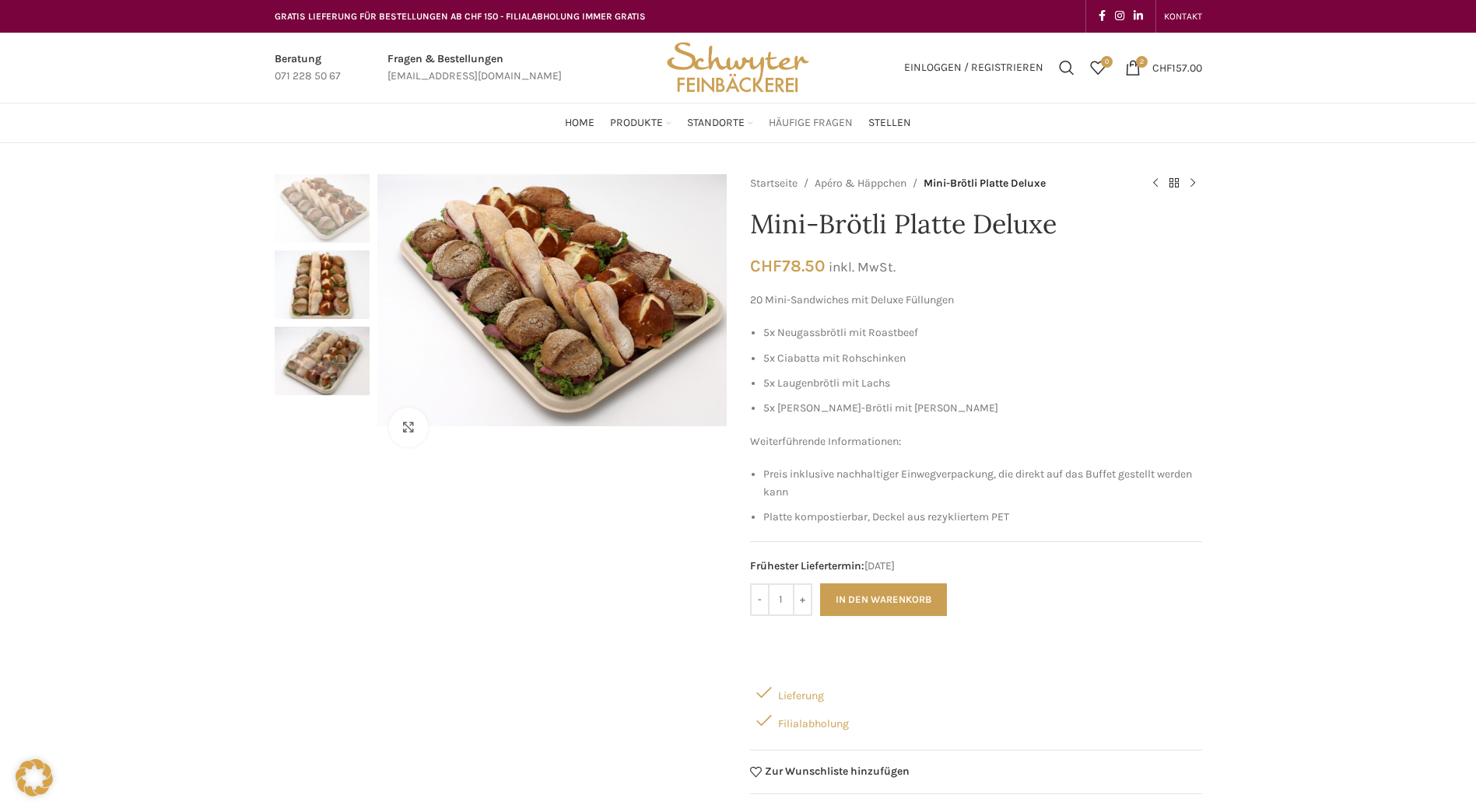
click at [816, 122] on span "Häufige Fragen" at bounding box center [811, 123] width 84 height 15
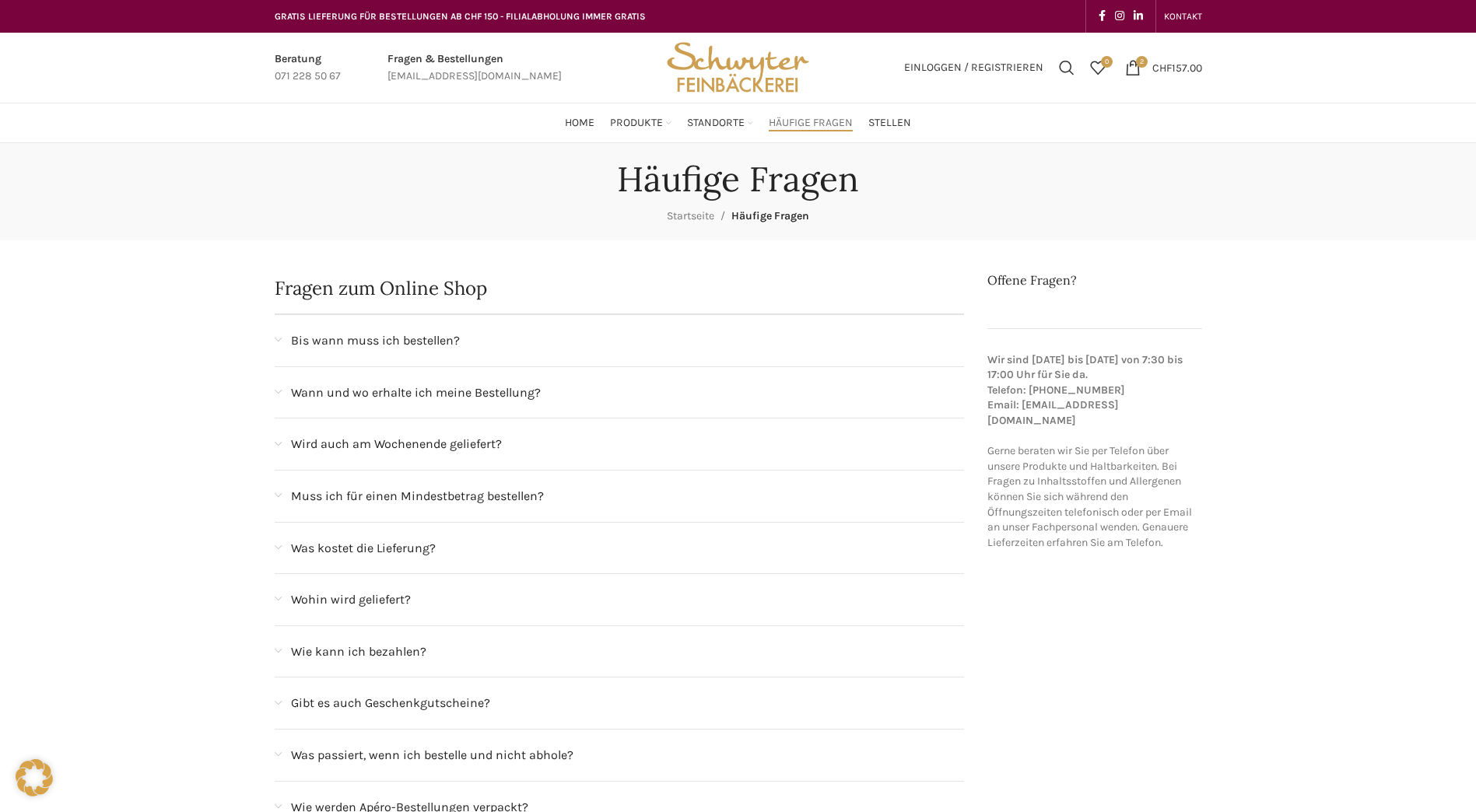
click at [491, 345] on div "Bis wann muss ich bestellen?" at bounding box center [628, 341] width 674 height 20
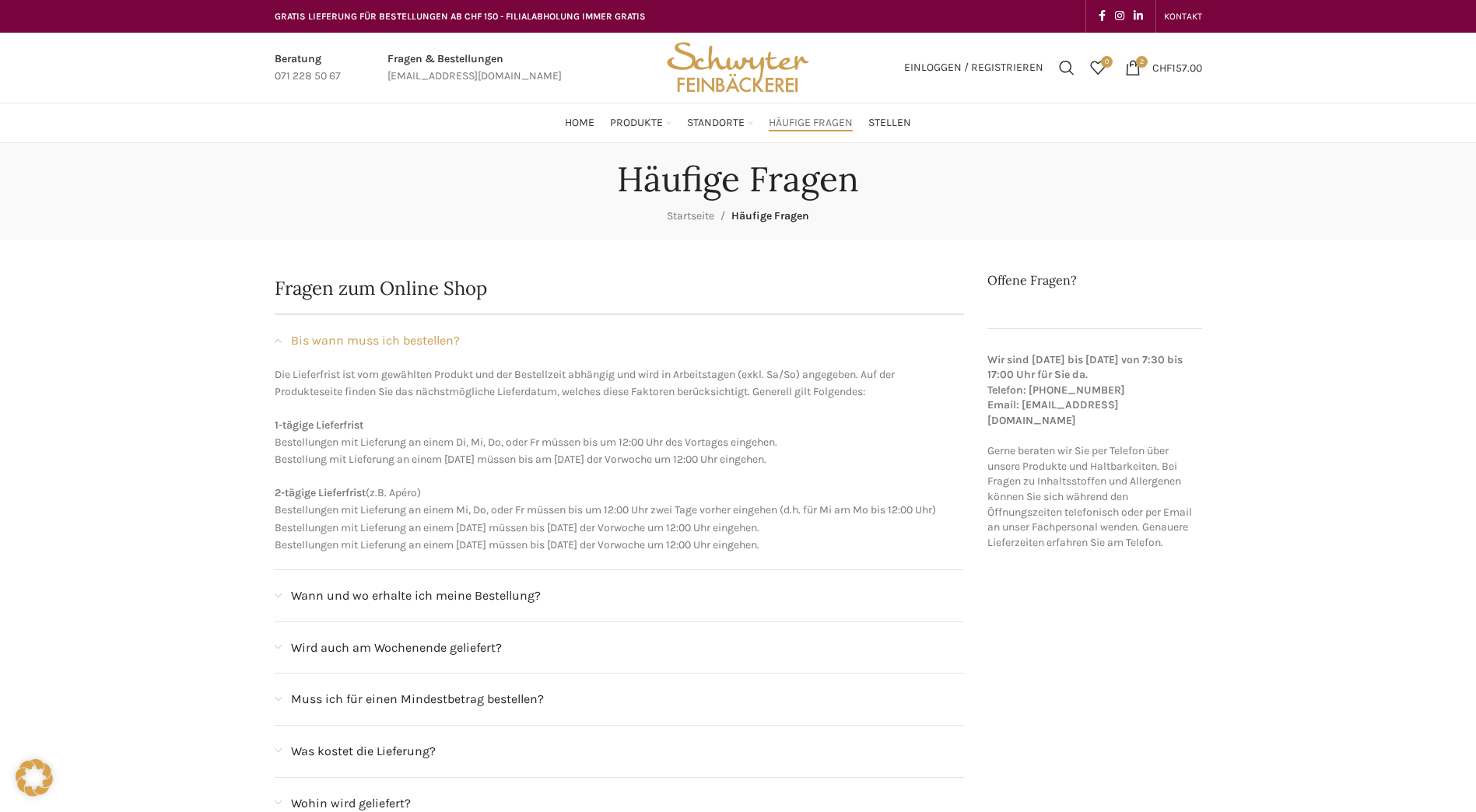
scroll to position [78, 0]
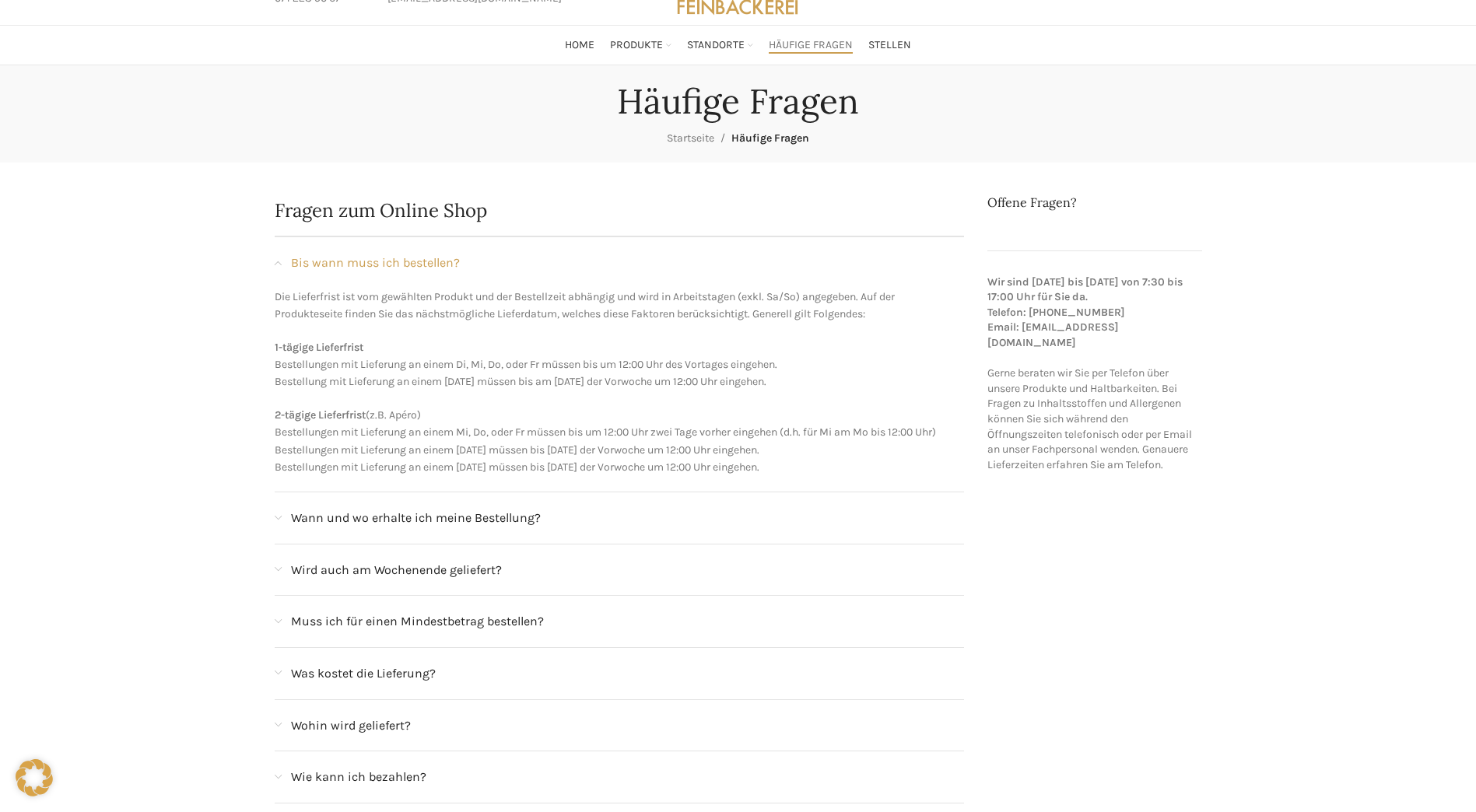
click at [581, 528] on div "Wann und wo erhalte ich meine Bestellung?" at bounding box center [620, 518] width 691 height 51
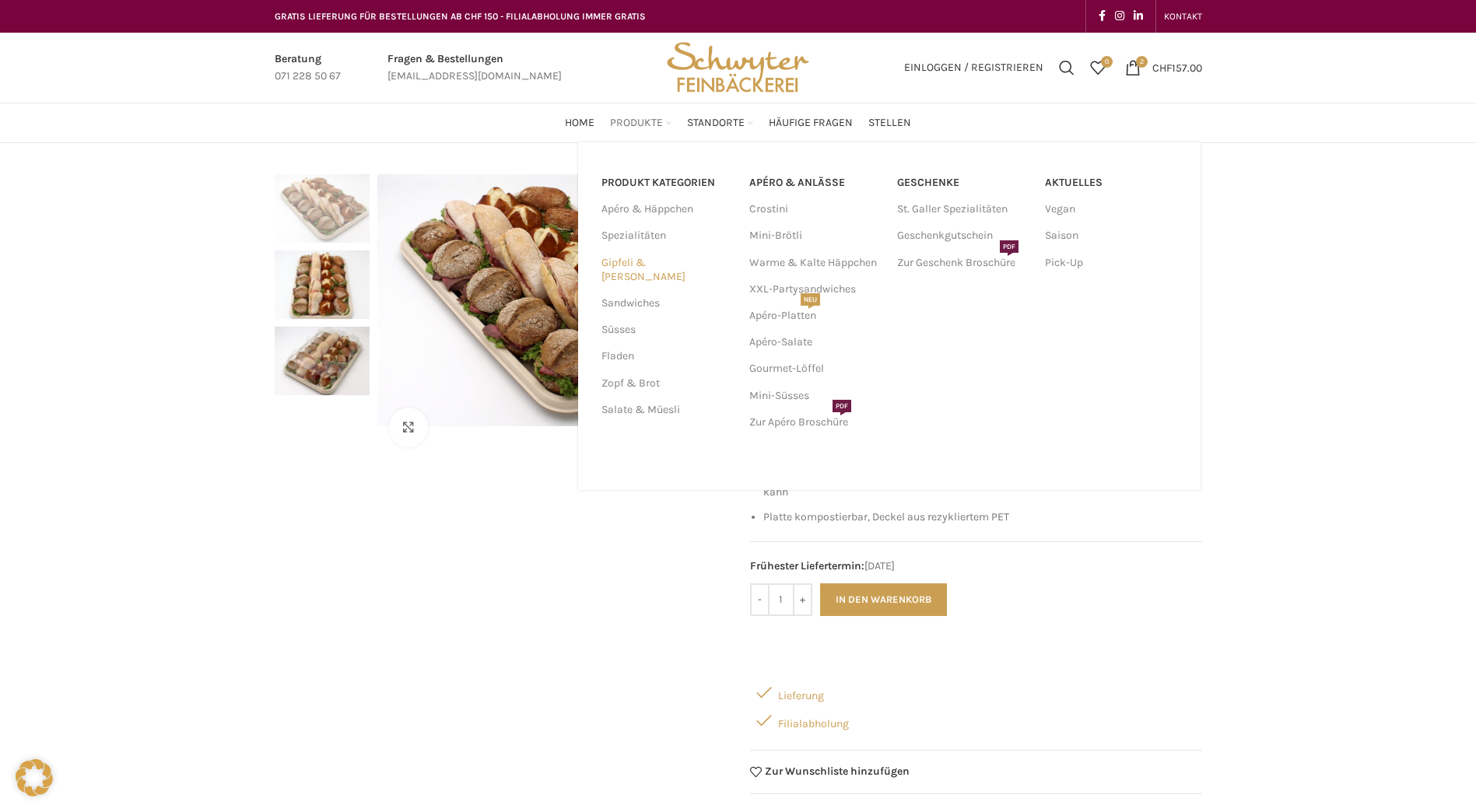
click at [654, 261] on link "Gipfeli & [PERSON_NAME]" at bounding box center [665, 269] width 129 height 40
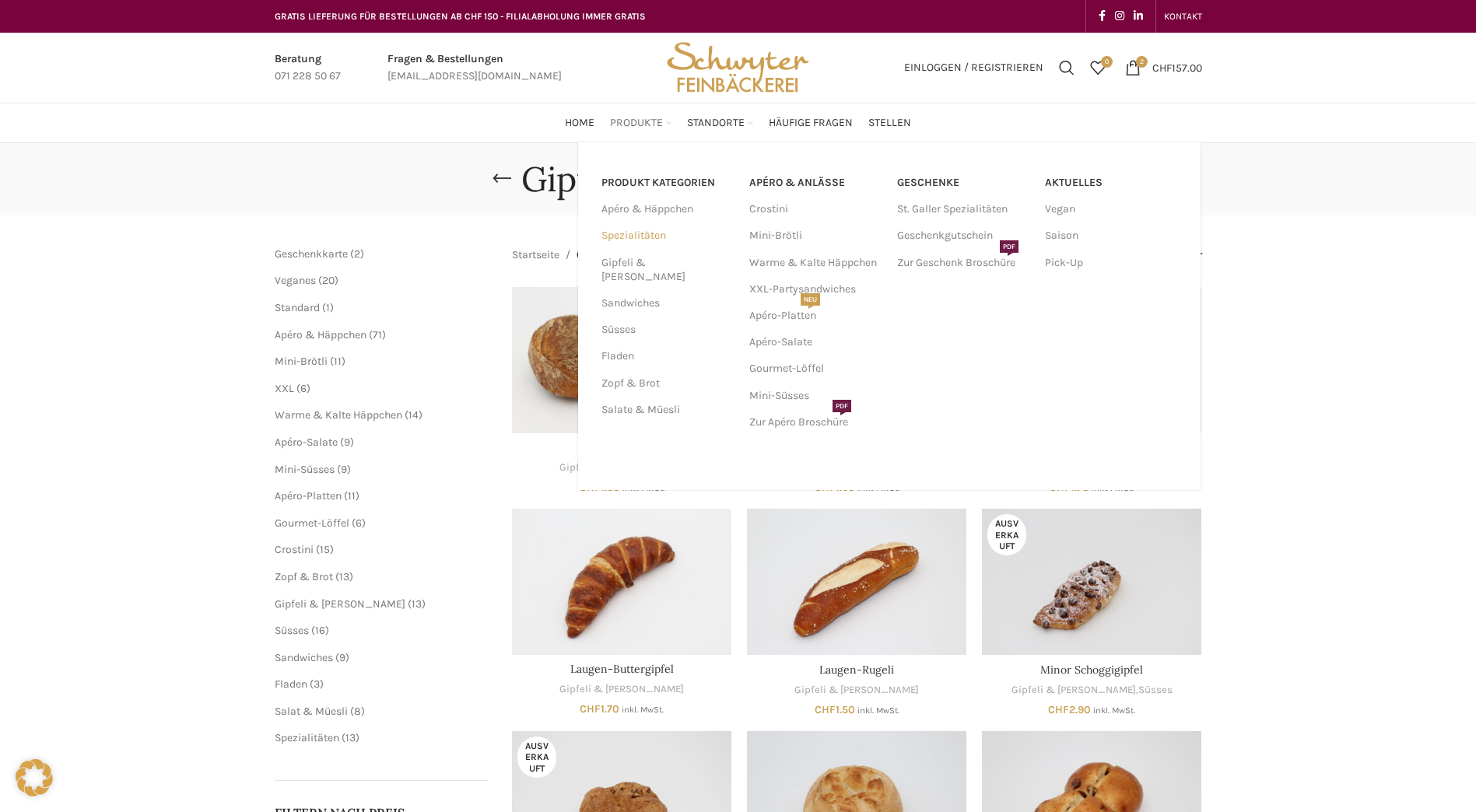
click at [628, 229] on link "Spezialitäten" at bounding box center [665, 236] width 129 height 26
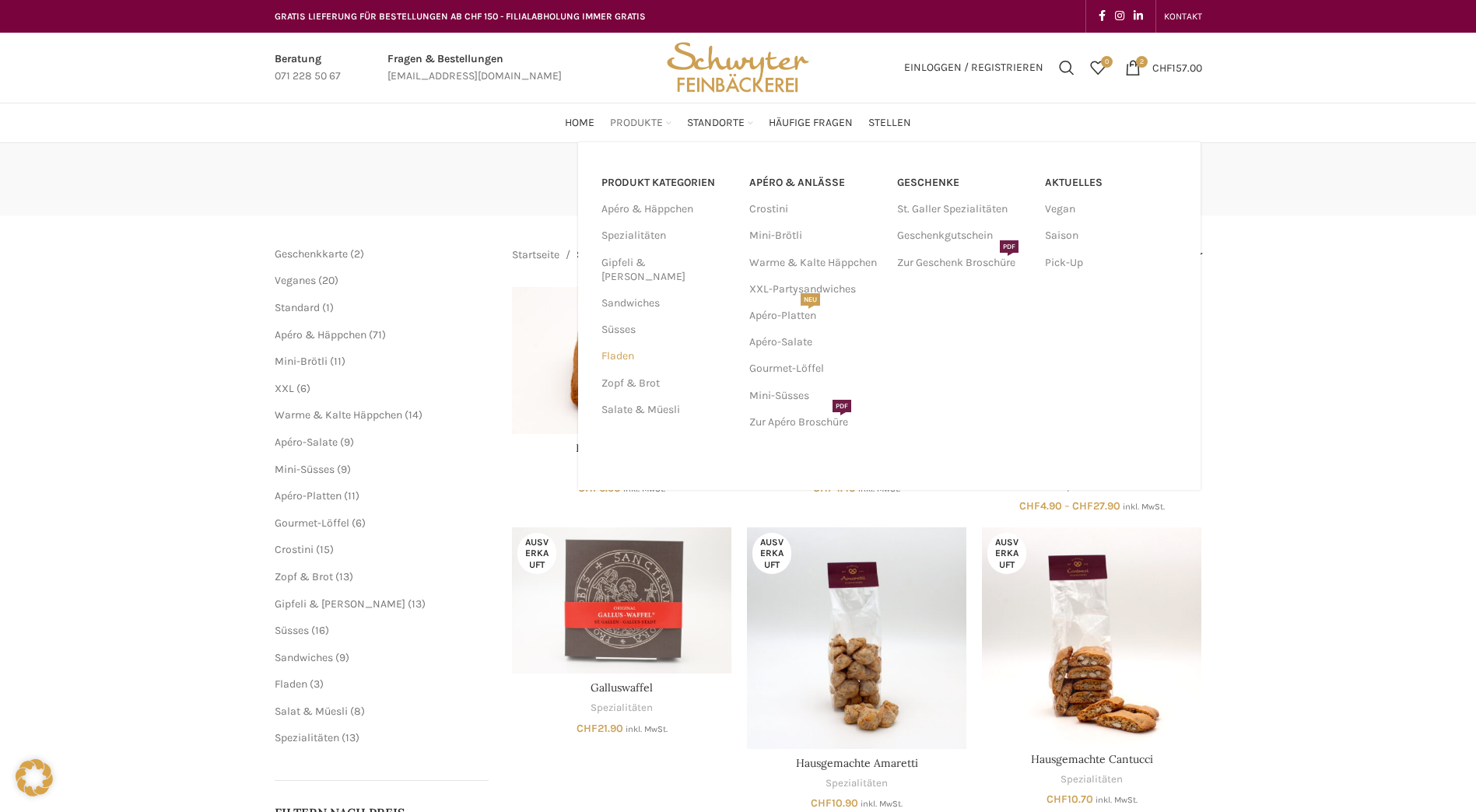
click at [630, 343] on link "Fladen" at bounding box center [665, 356] width 129 height 26
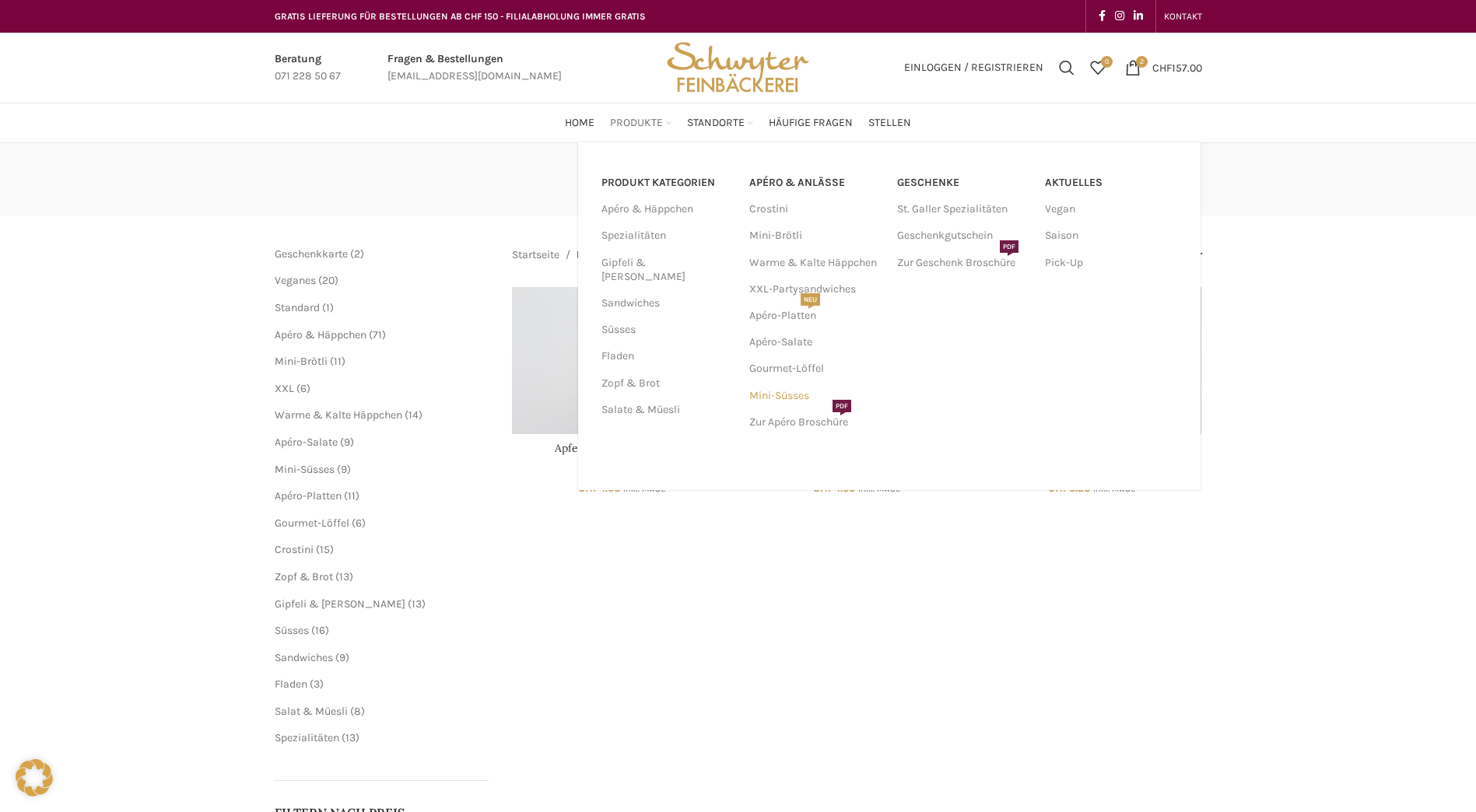
click at [786, 393] on link "Mini-Süsses" at bounding box center [815, 395] width 132 height 26
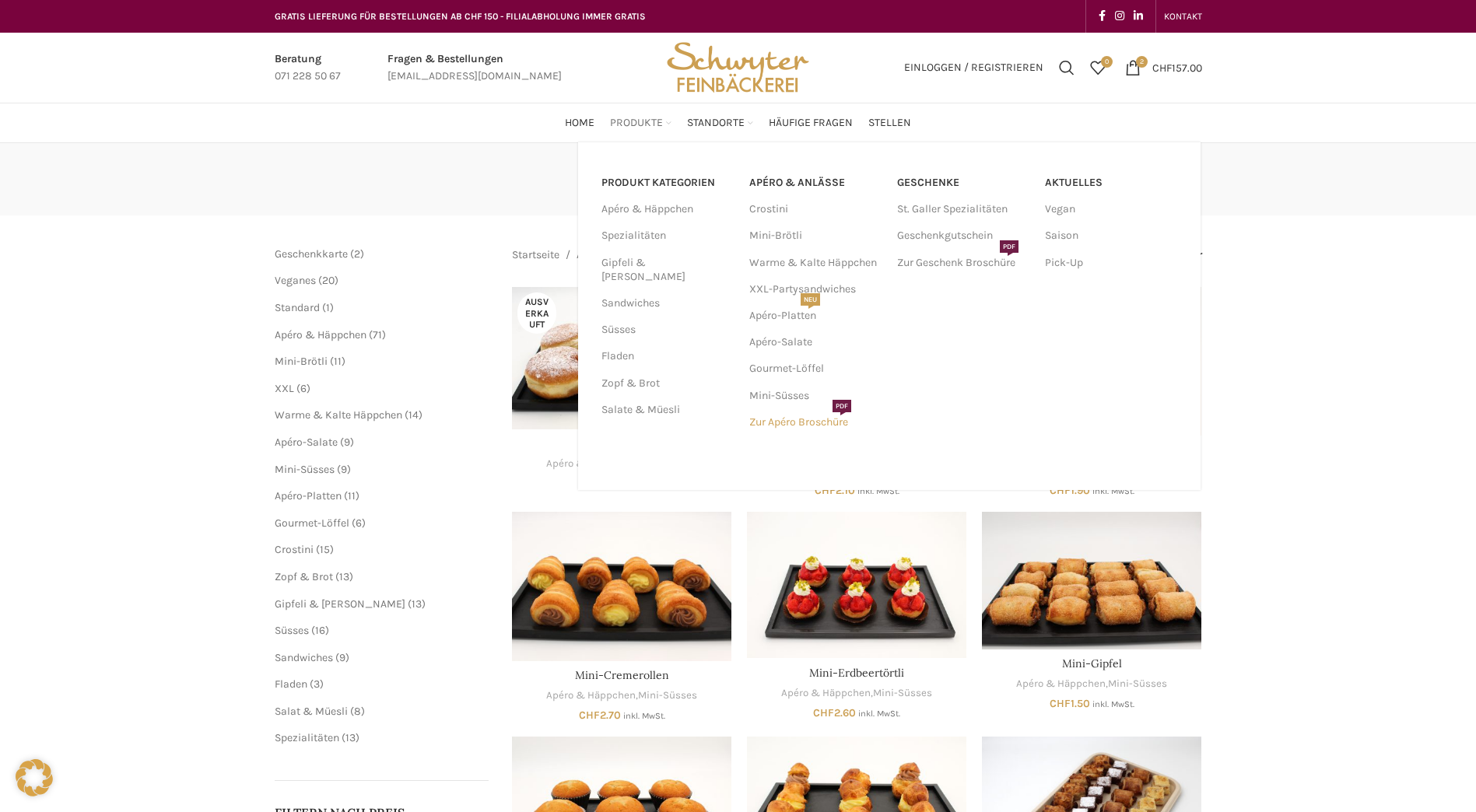
click at [790, 424] on link "Zur Apéro Broschüre PDF" at bounding box center [815, 422] width 132 height 26
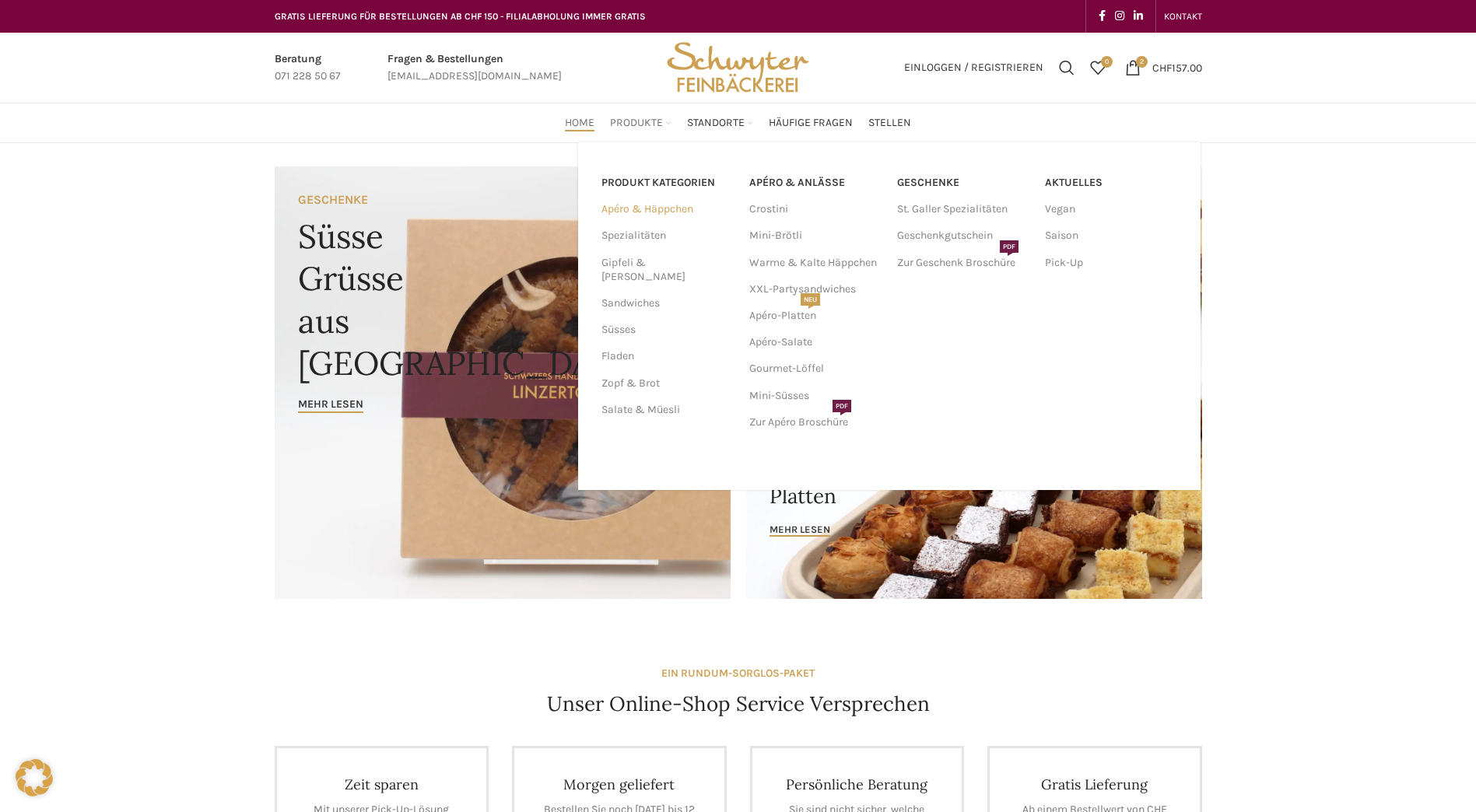
click at [632, 208] on link "Apéro & Häppchen" at bounding box center [665, 209] width 129 height 26
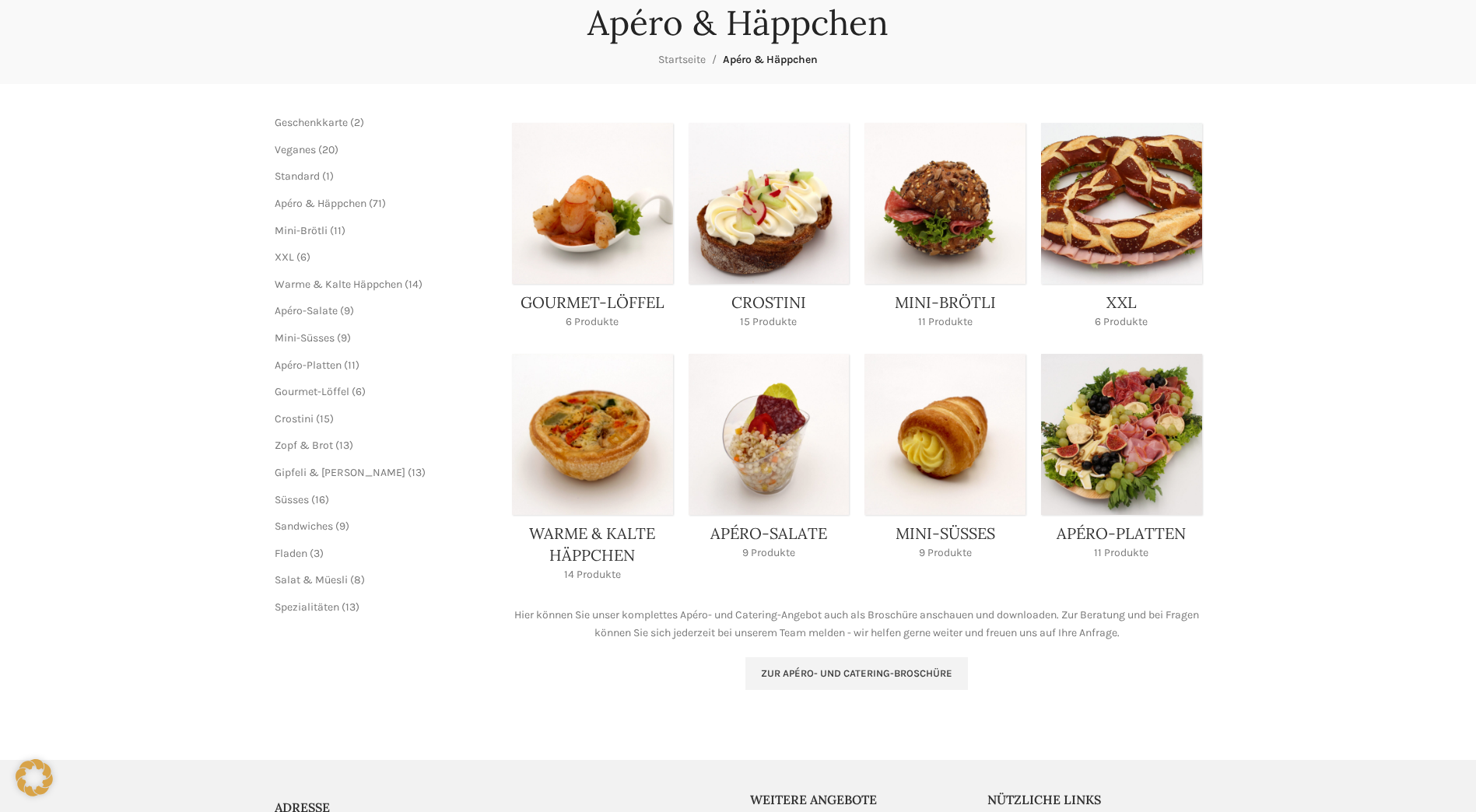
scroll to position [243, 0]
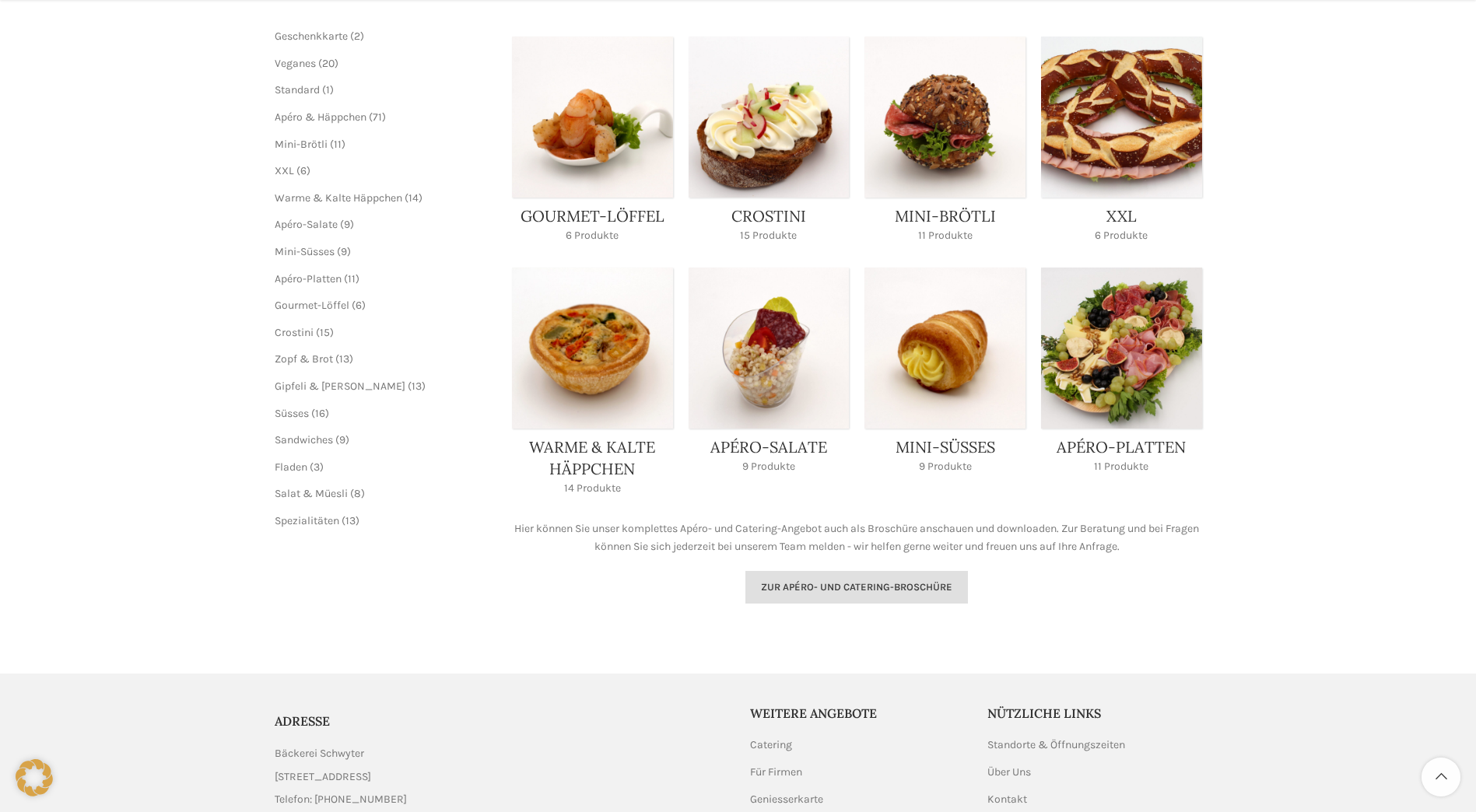
click at [842, 587] on span "Zur Apéro- und Catering-Broschüre" at bounding box center [857, 587] width 192 height 13
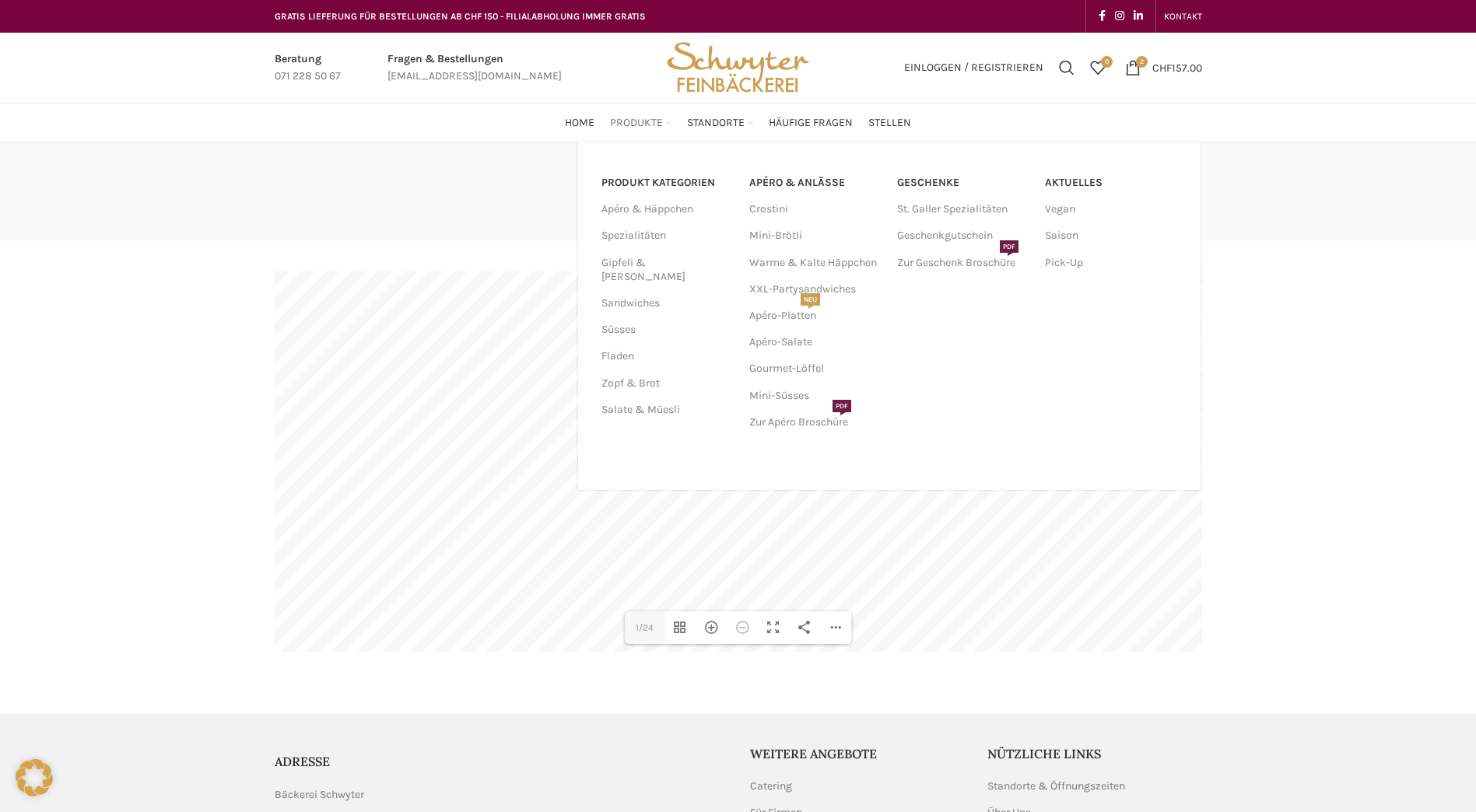
click at [623, 120] on span "Produkte" at bounding box center [637, 123] width 53 height 15
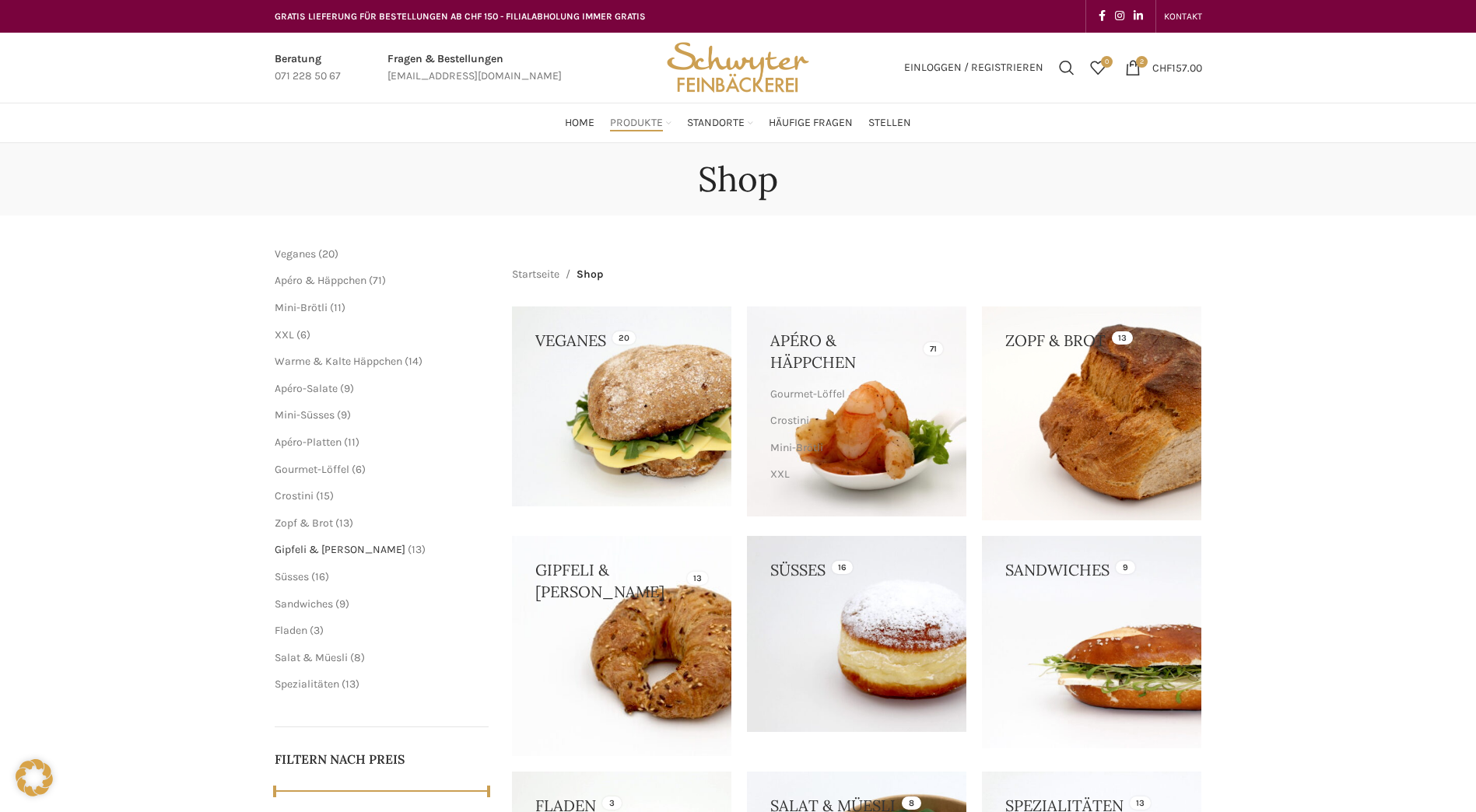
click at [310, 547] on span "Gipfeli & [PERSON_NAME]" at bounding box center [340, 550] width 131 height 13
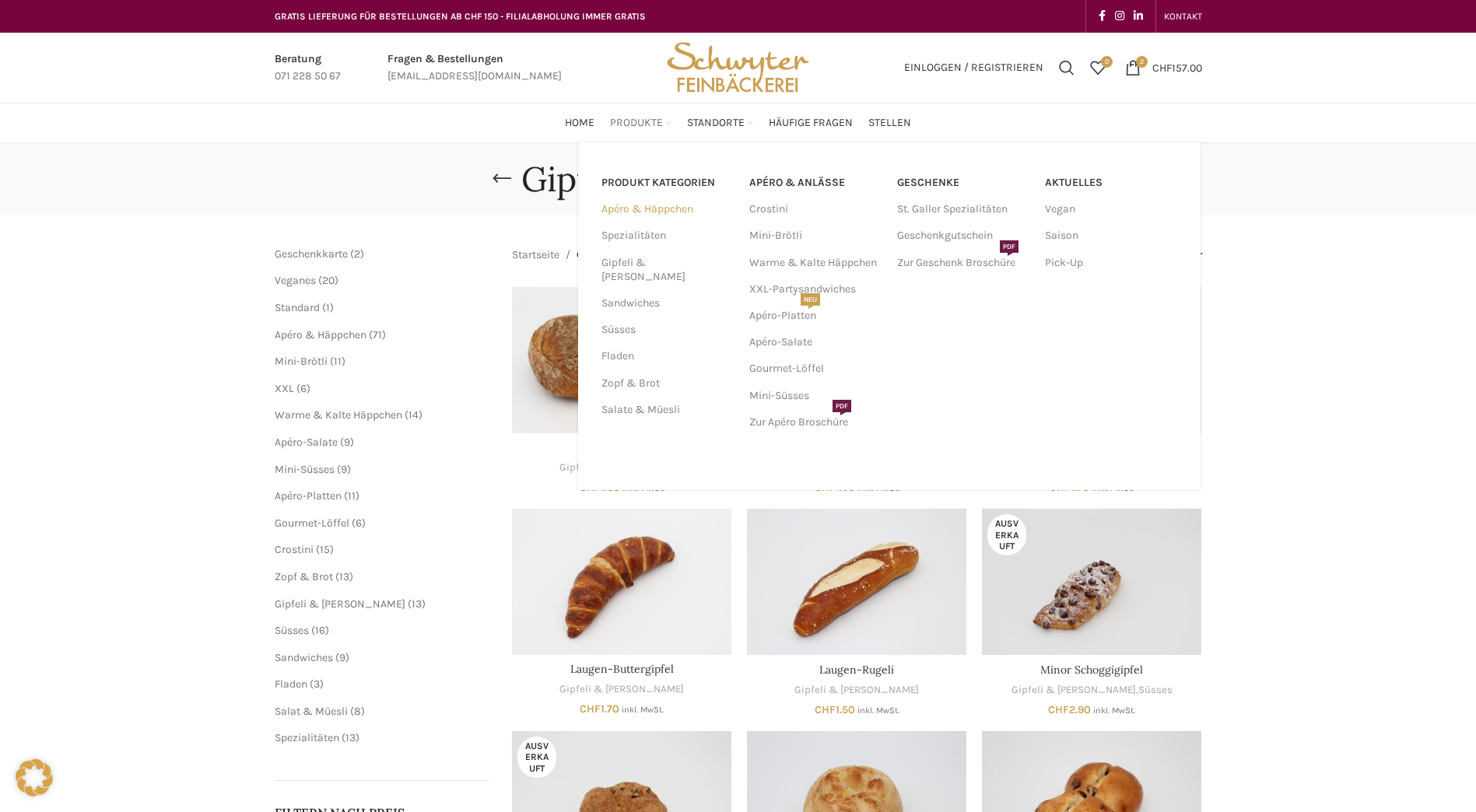
click at [613, 210] on link "Apéro & Häppchen" at bounding box center [665, 209] width 129 height 26
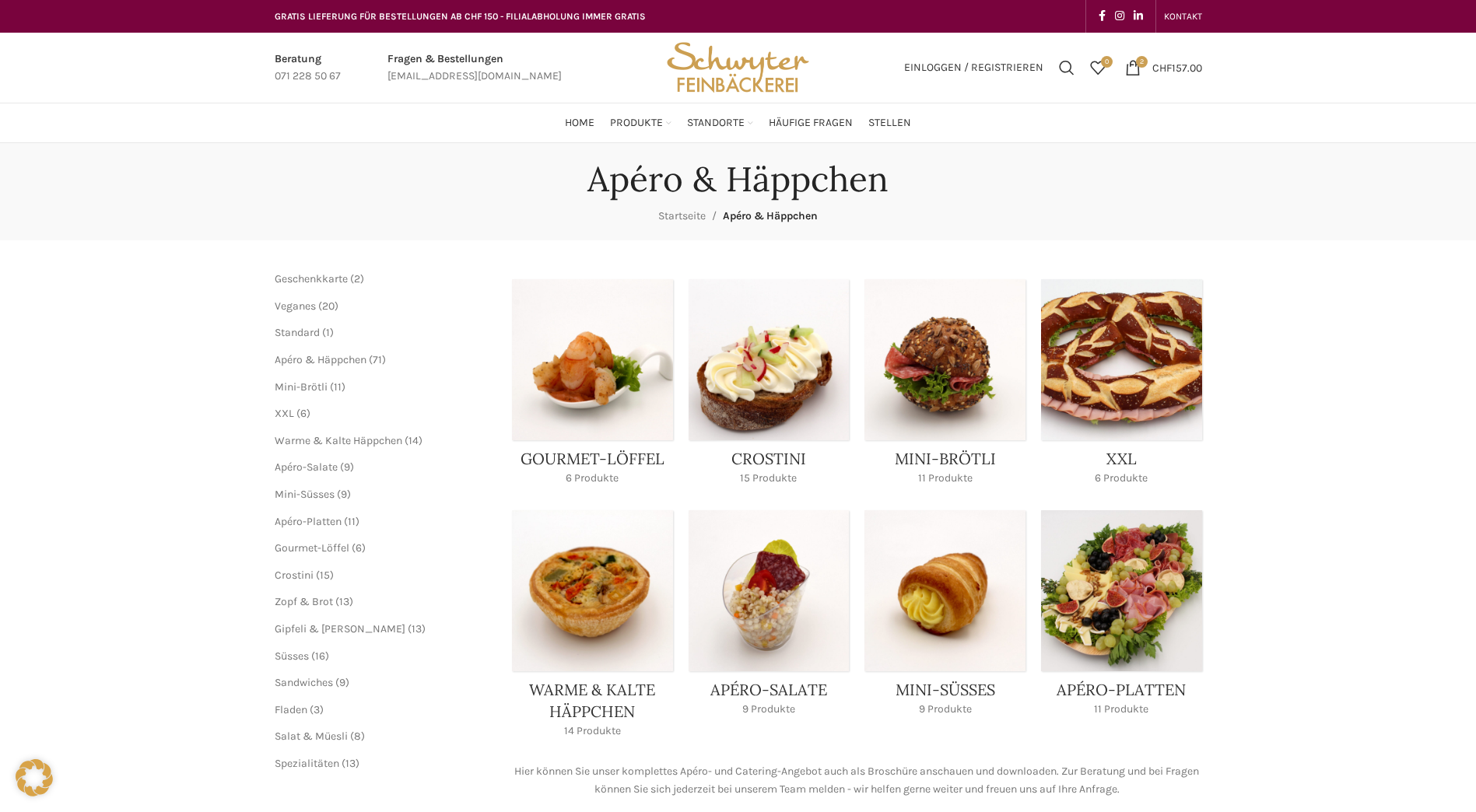
scroll to position [78, 0]
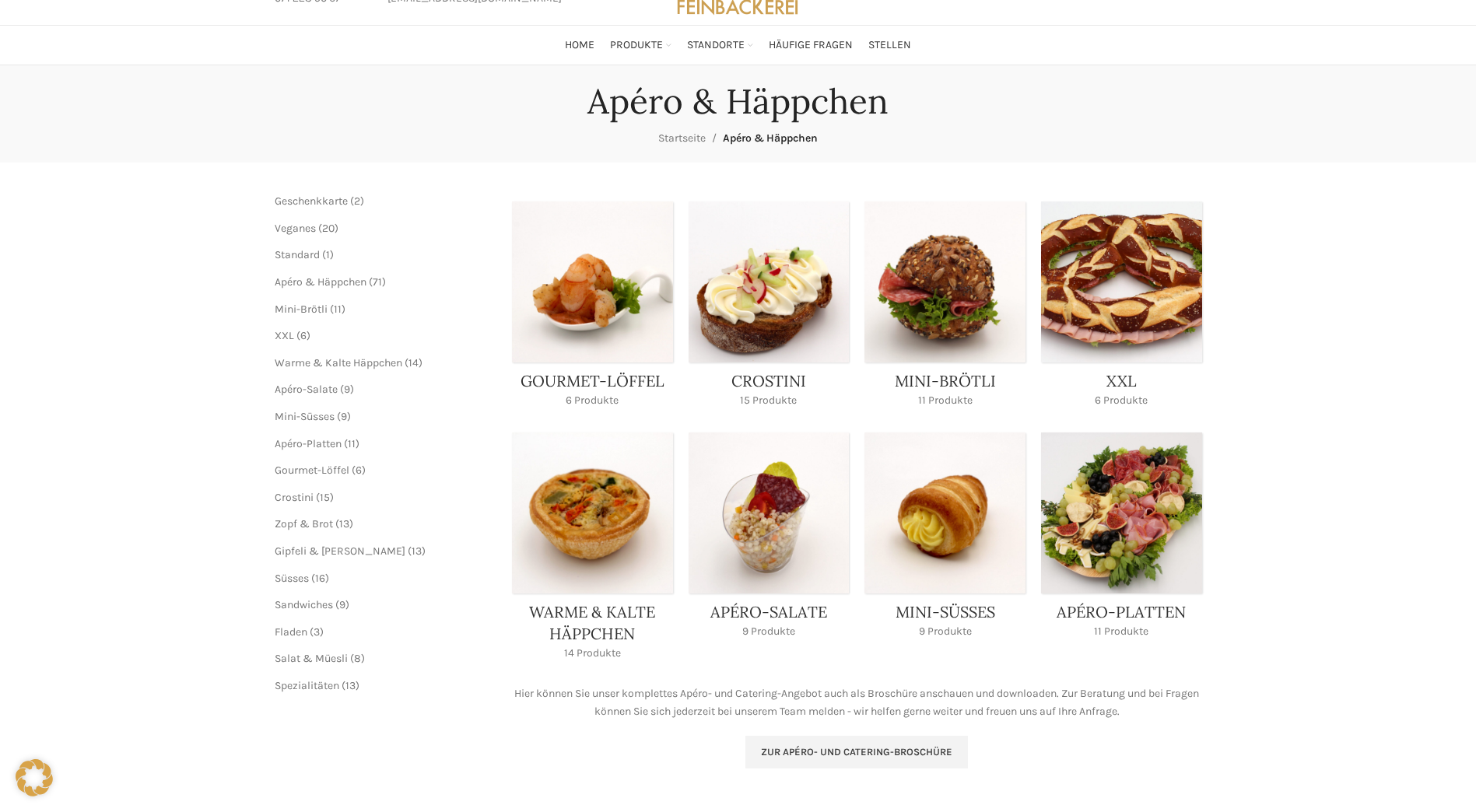
click at [963, 267] on link "Product category mini-broetli" at bounding box center [944, 310] width 161 height 216
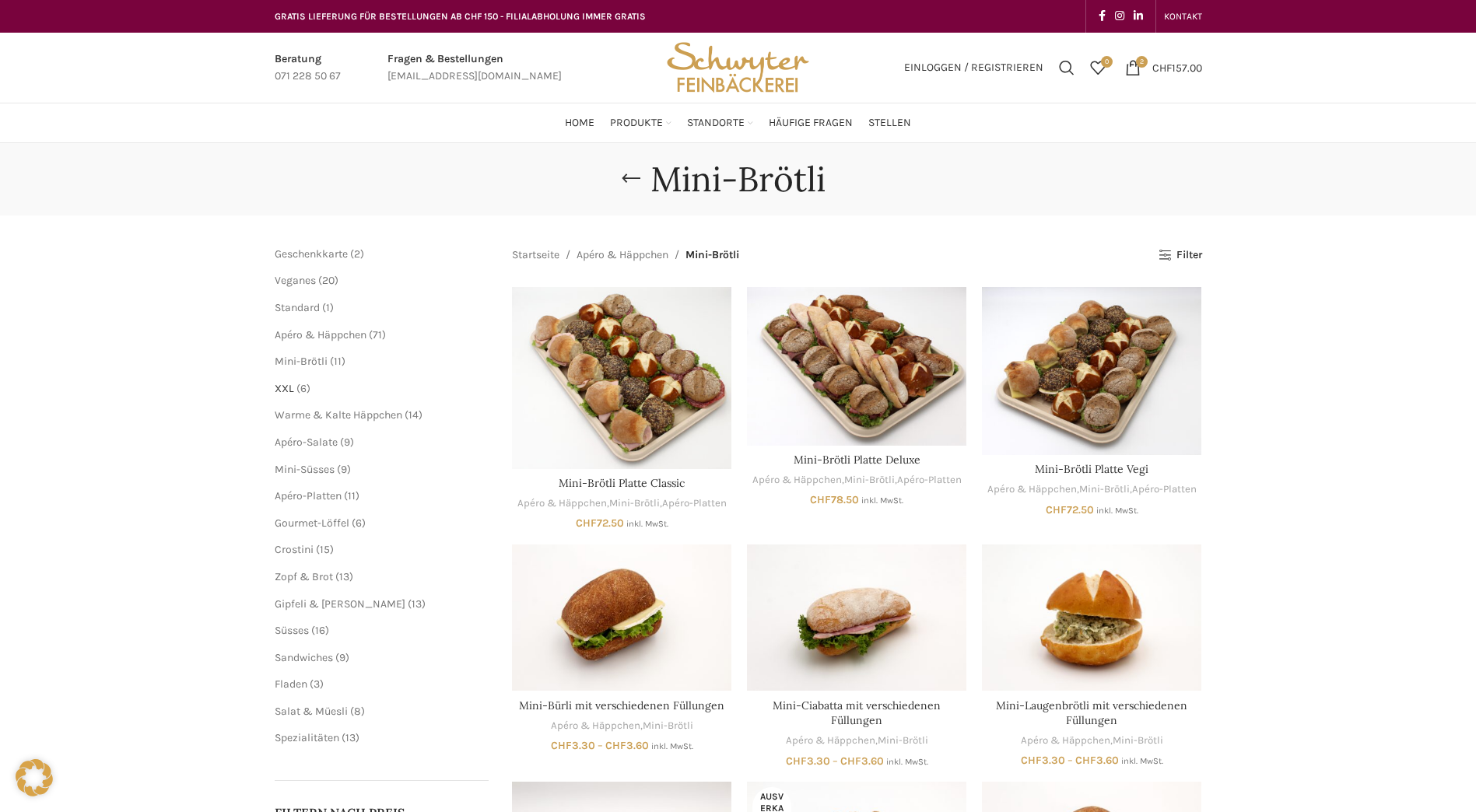
click at [292, 384] on span "XXL" at bounding box center [284, 388] width 19 height 13
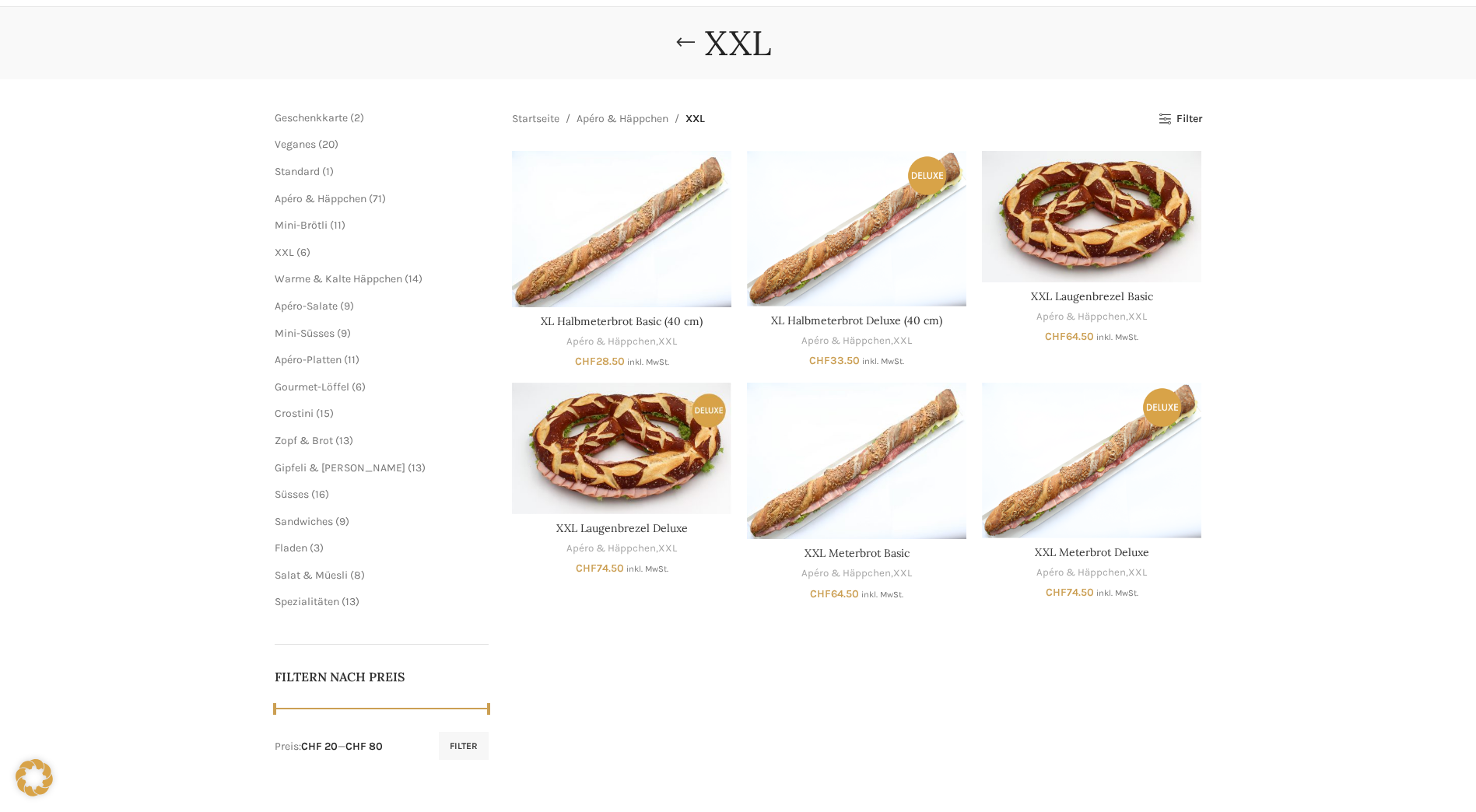
scroll to position [155, 0]
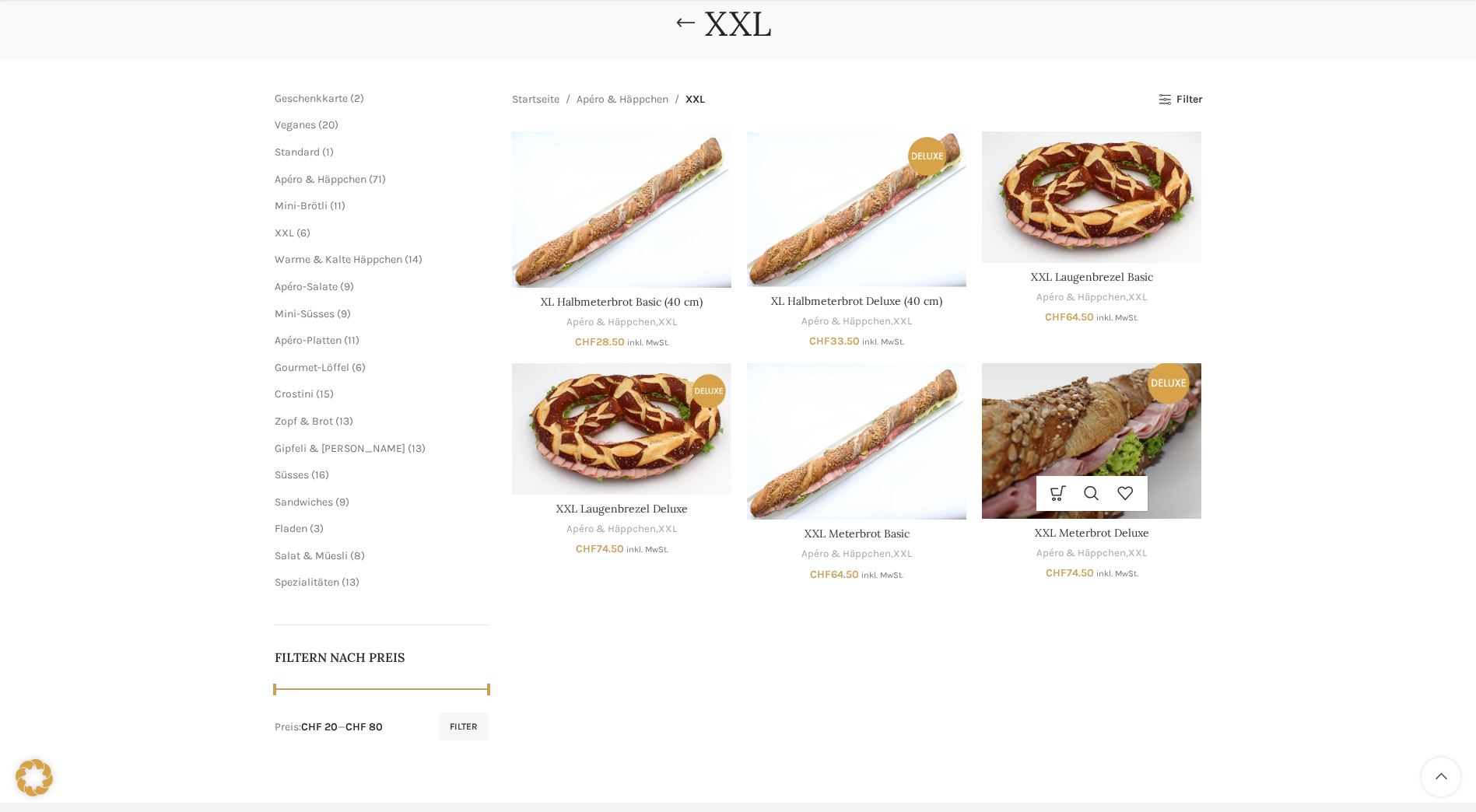
click at [1111, 423] on img "XXL Meterbrot Deluxe" at bounding box center [1091, 441] width 219 height 155
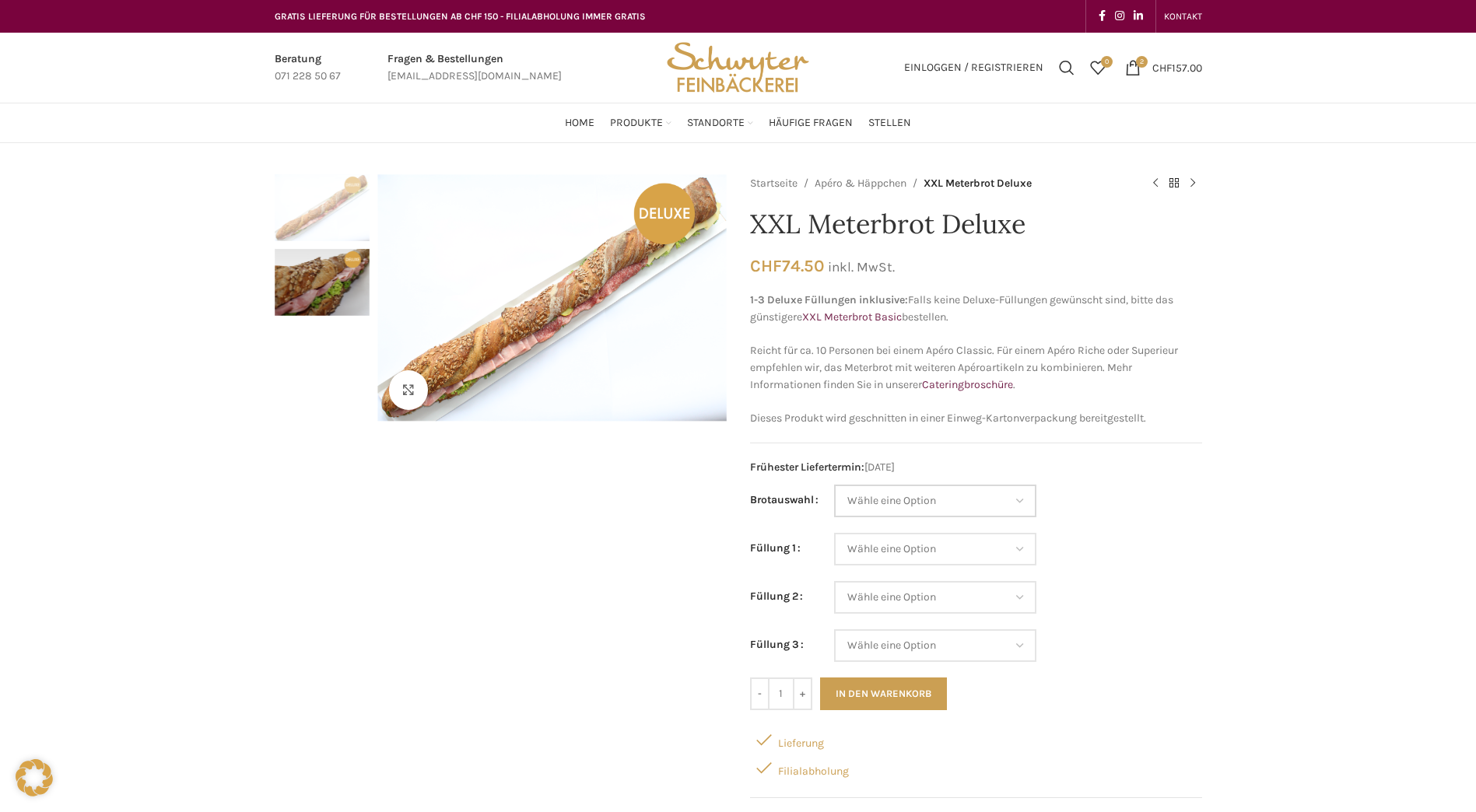
click at [1025, 492] on select "Wähle eine Option Baguette Paillasse dunkel Paillasse knusper (Bild) Laugenbagu…" at bounding box center [934, 501] width 202 height 33
click at [834, 485] on select "Wähle eine Option Baguette Paillasse dunkel Paillasse knusper (Bild) Laugenbagu…" at bounding box center [934, 501] width 202 height 33
select select "Paillasse knusper (Bild)"
click at [964, 554] on select "Wähle eine Option Lachs (Deluxe) Roastbeef (Deluxe) Rohschinken (Deluxe) Mostbr…" at bounding box center [934, 549] width 202 height 33
select select "Mostbröckli (Deluxe)"
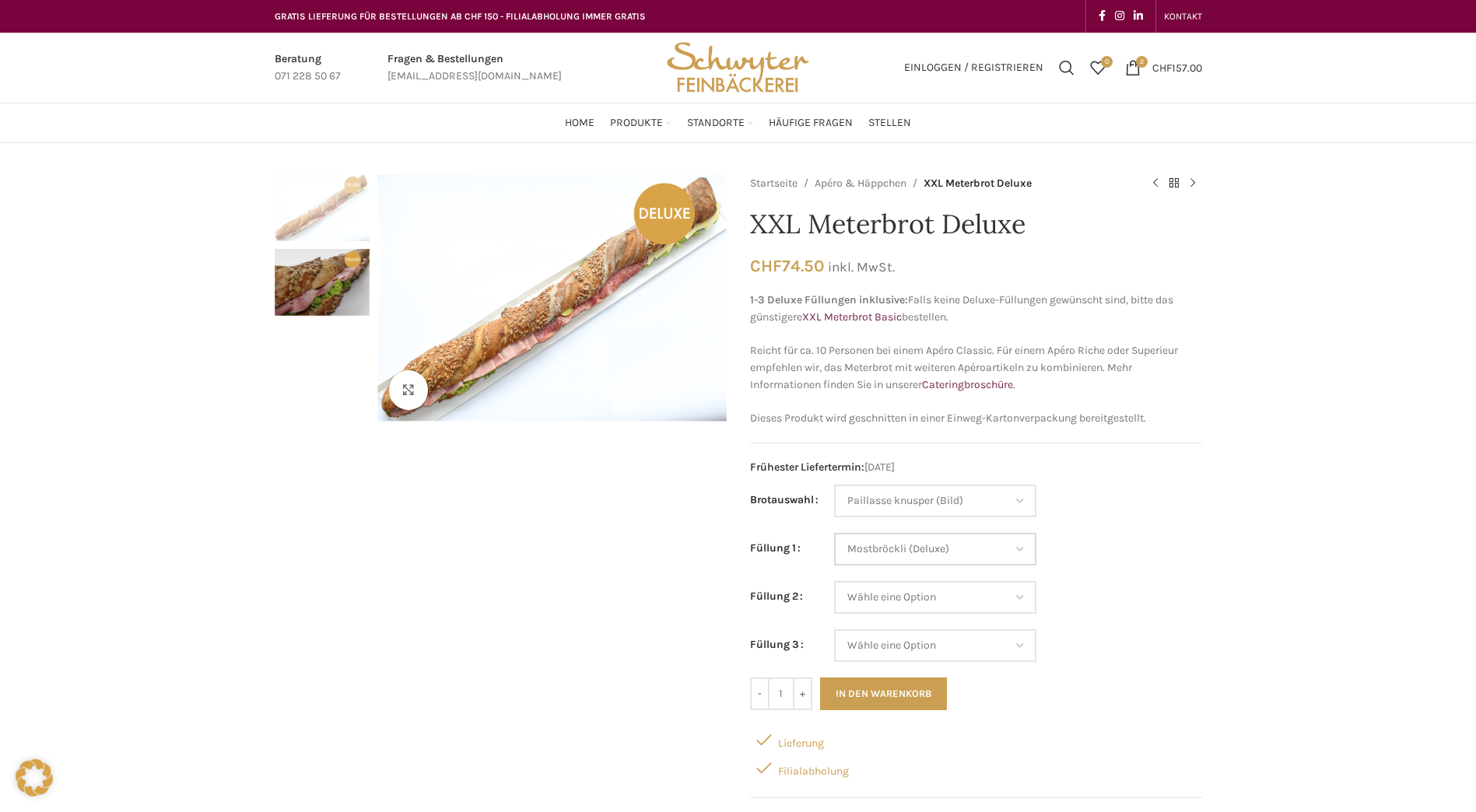
click at [834, 533] on select "Wähle eine Option Lachs (Deluxe) Roastbeef (Deluxe) Rohschinken (Deluxe) Mostbr…" at bounding box center [934, 549] width 202 height 33
select select "Paillasse knusper (Bild)"
select select "Mostbröckli (Deluxe)"
click at [995, 587] on select "Wähle eine Option Lachs (Deluxe) Roastbeef (Deluxe) Rohschinken (Deluxe) Mostbr…" at bounding box center [934, 597] width 202 height 33
click at [1258, 701] on div "Klicken um zu vergrössern Startseite Apéro & Häppchen XXL Meterbrot Deluxe XXL …" at bounding box center [738, 754] width 1476 height 1159
